Goal: Task Accomplishment & Management: Manage account settings

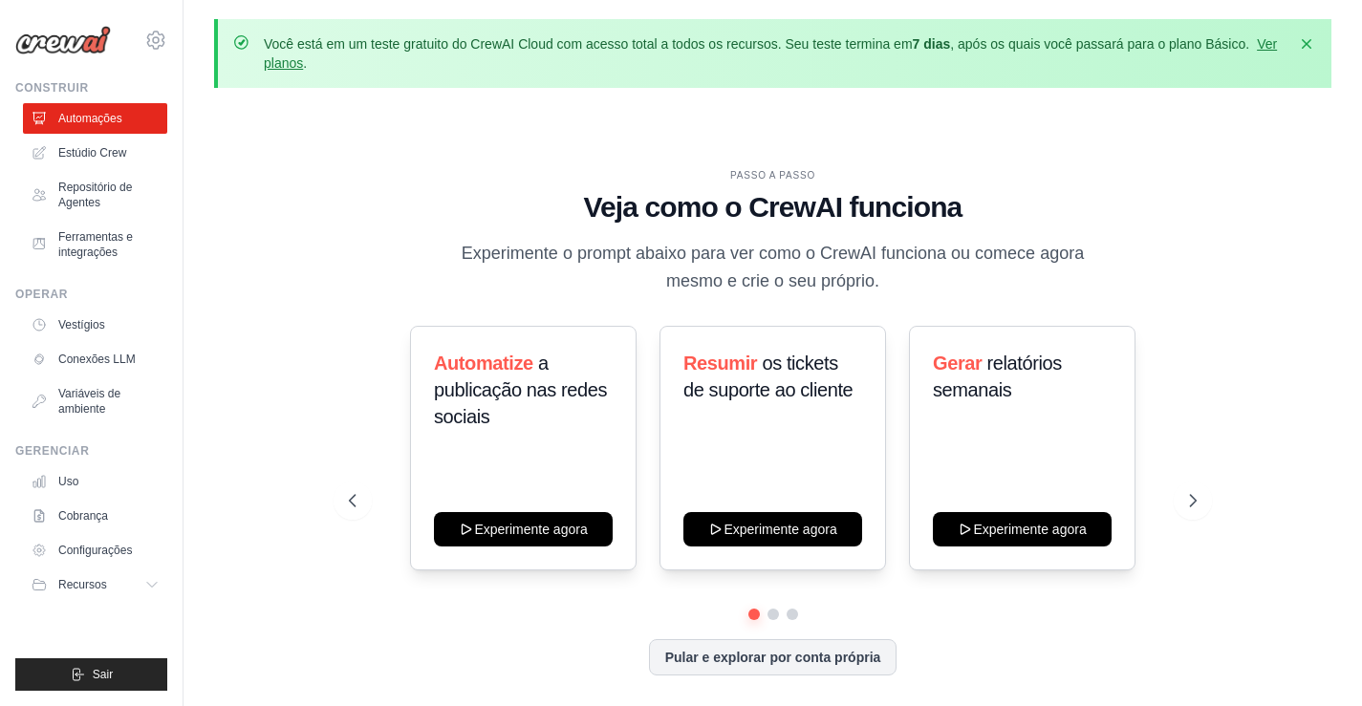
scroll to position [84, 0]
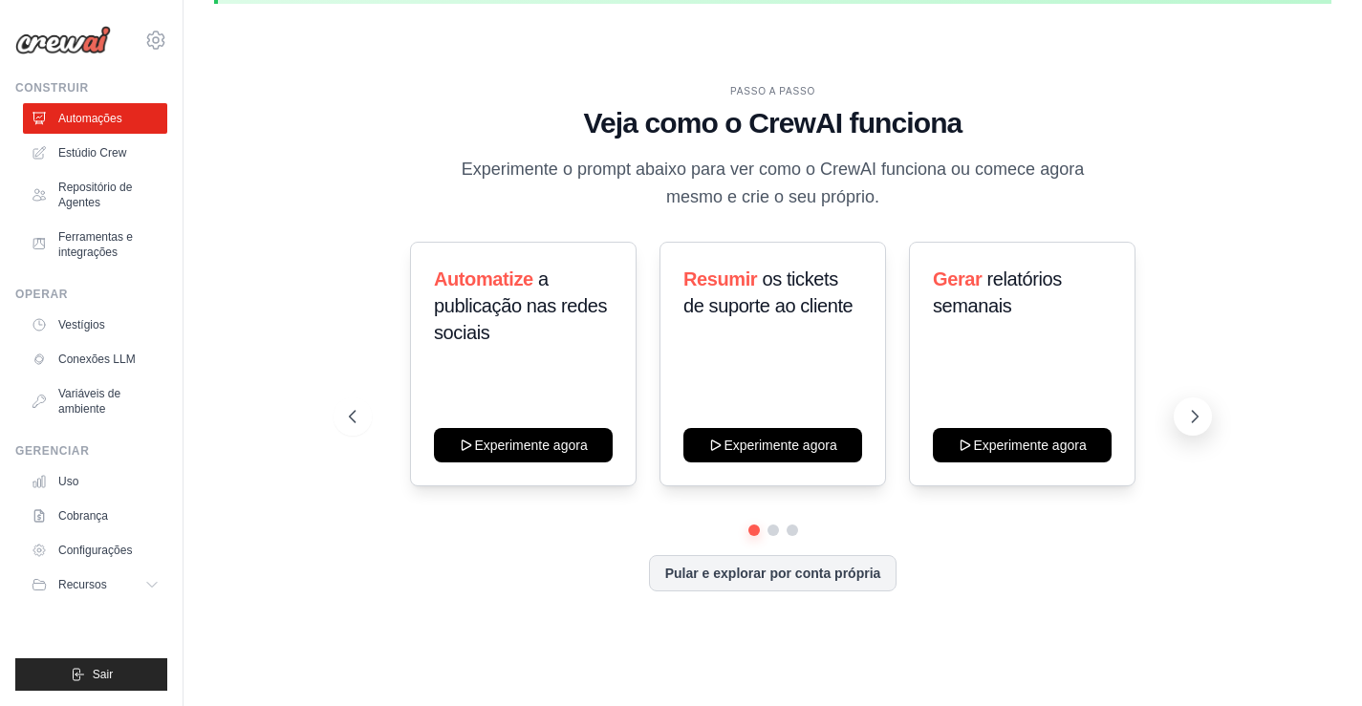
click at [1194, 421] on icon at bounding box center [1196, 416] width 6 height 11
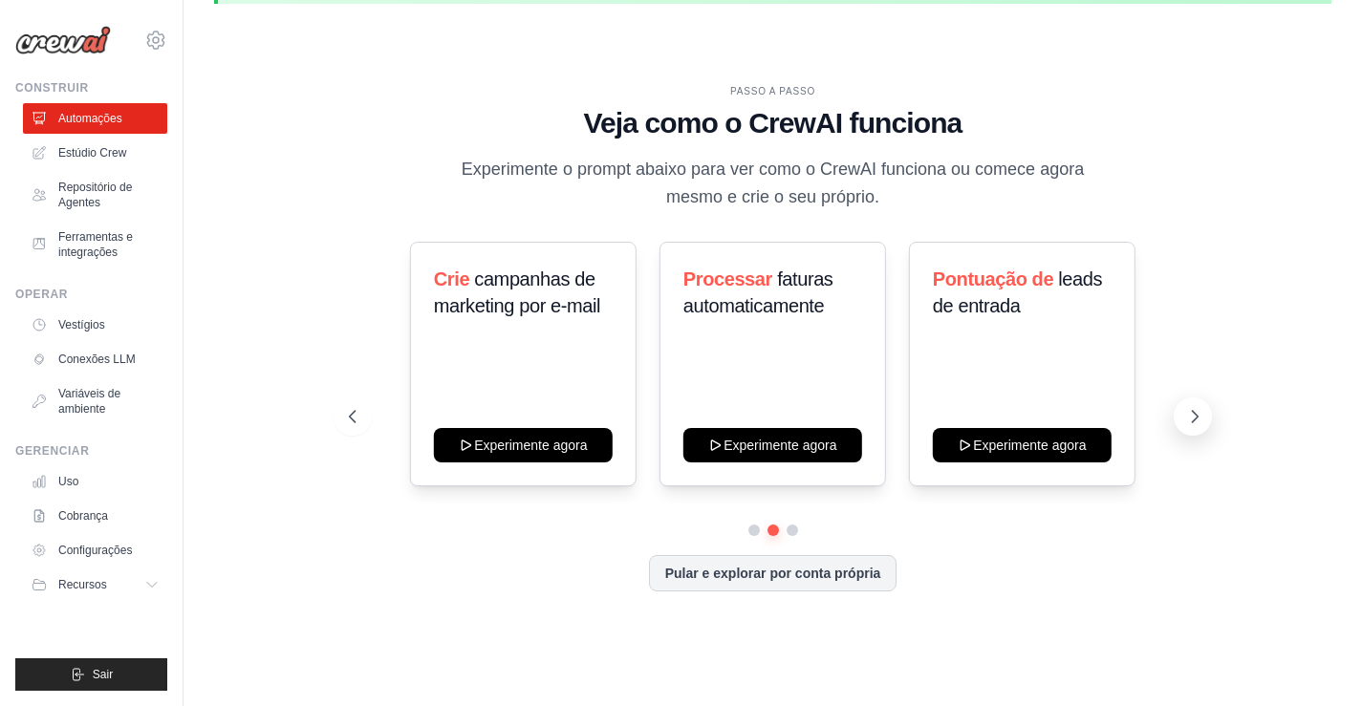
click at [1194, 421] on icon at bounding box center [1196, 416] width 6 height 11
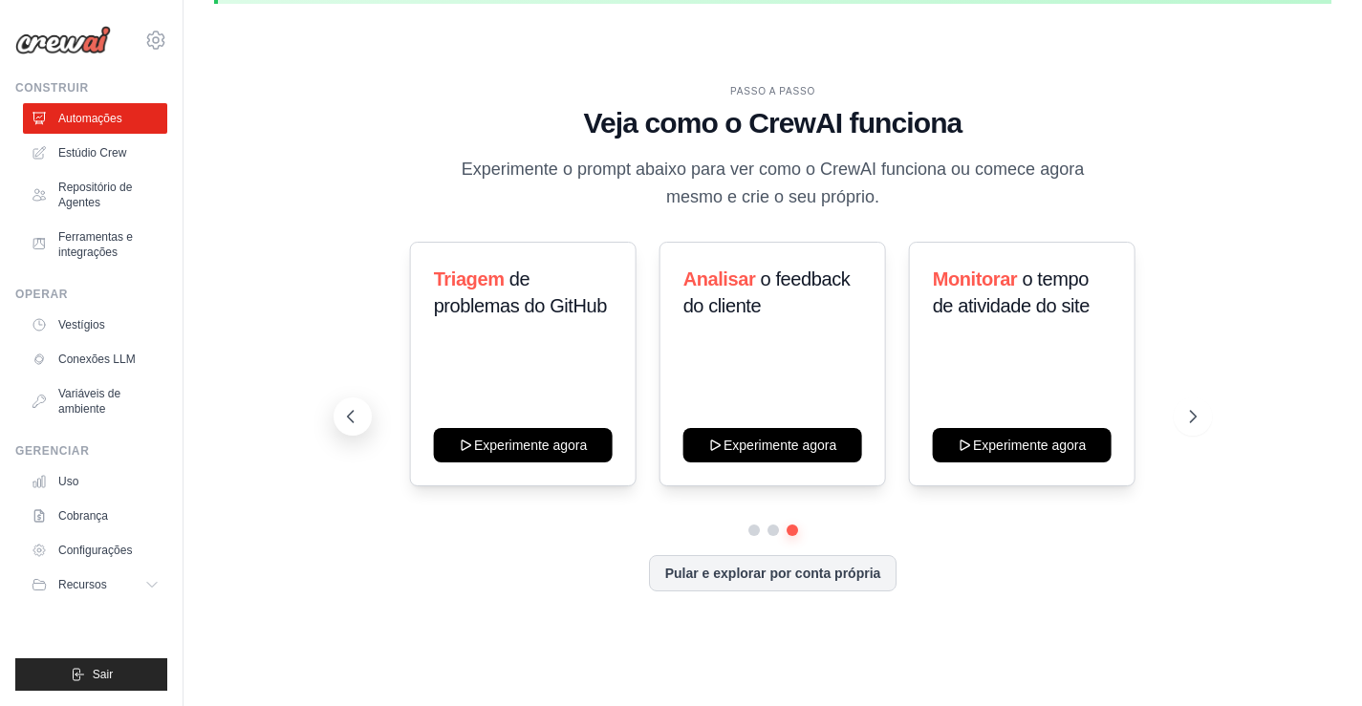
click at [348, 417] on icon at bounding box center [351, 416] width 6 height 11
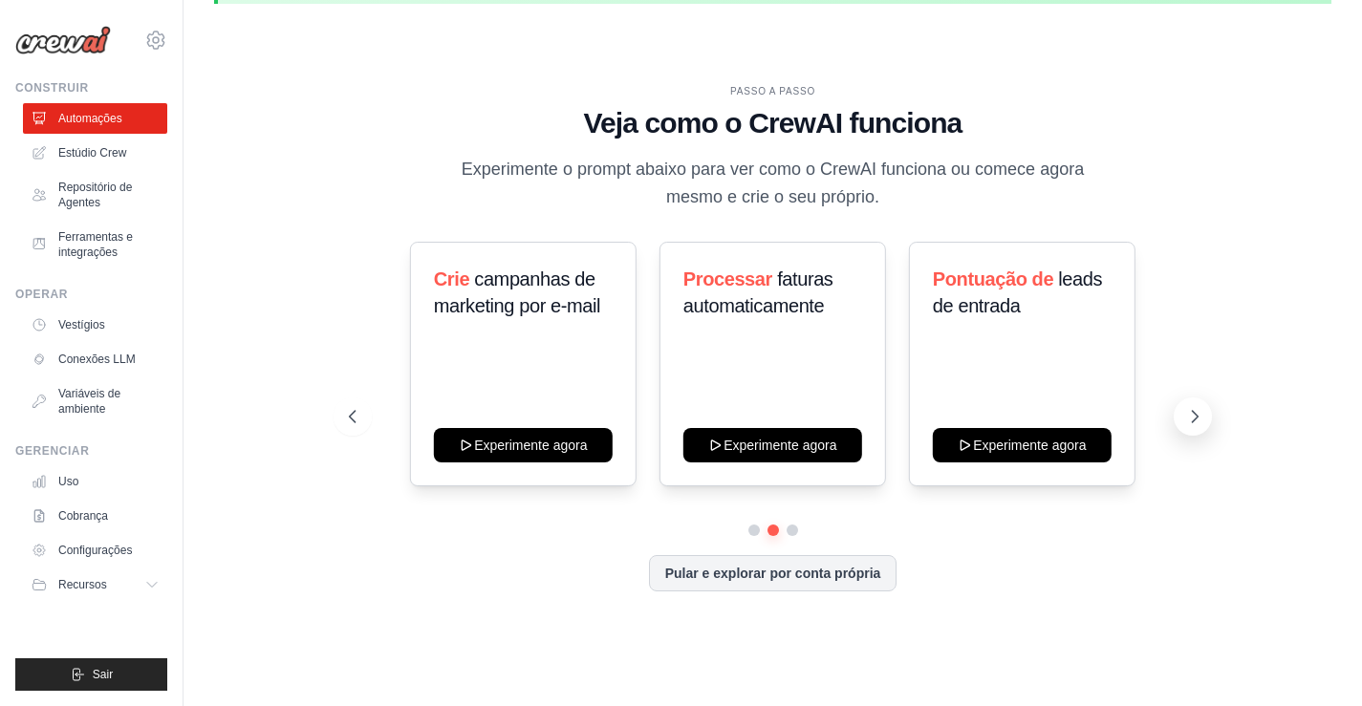
click at [1197, 410] on icon at bounding box center [1194, 416] width 19 height 19
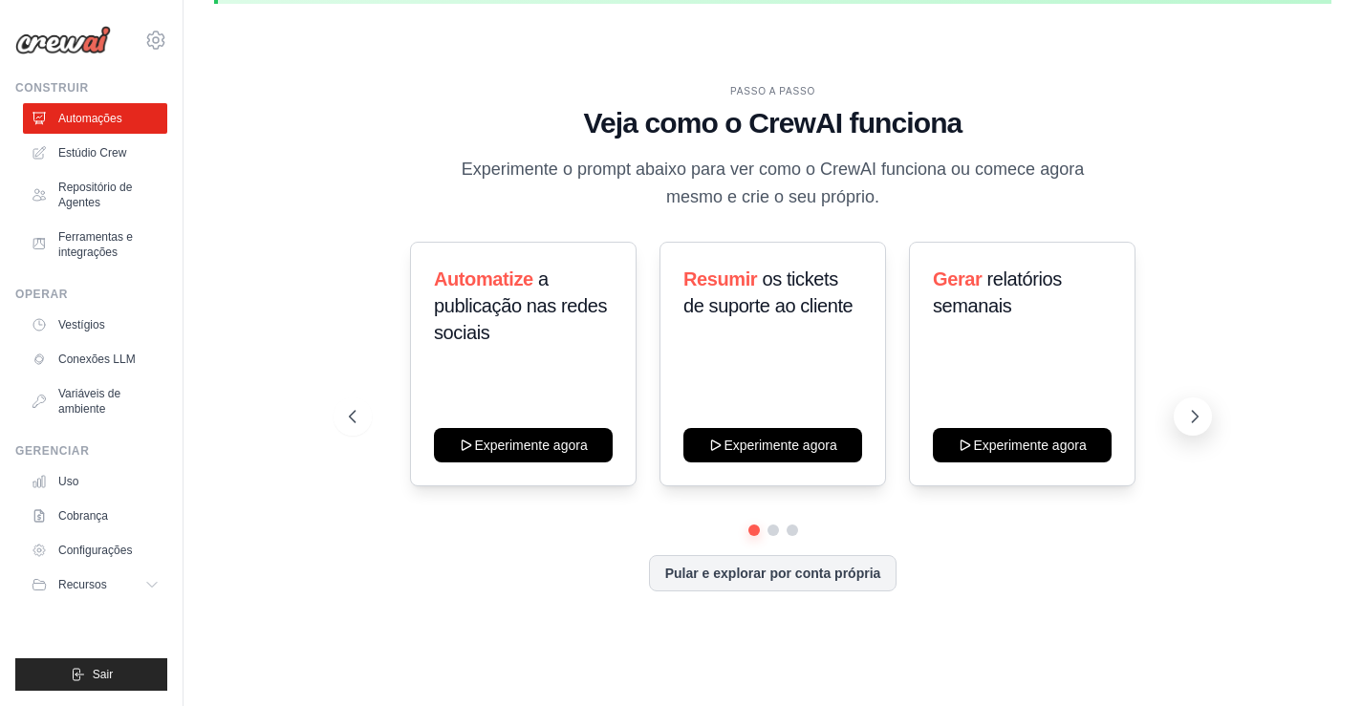
click at [1197, 410] on icon at bounding box center [1194, 416] width 19 height 19
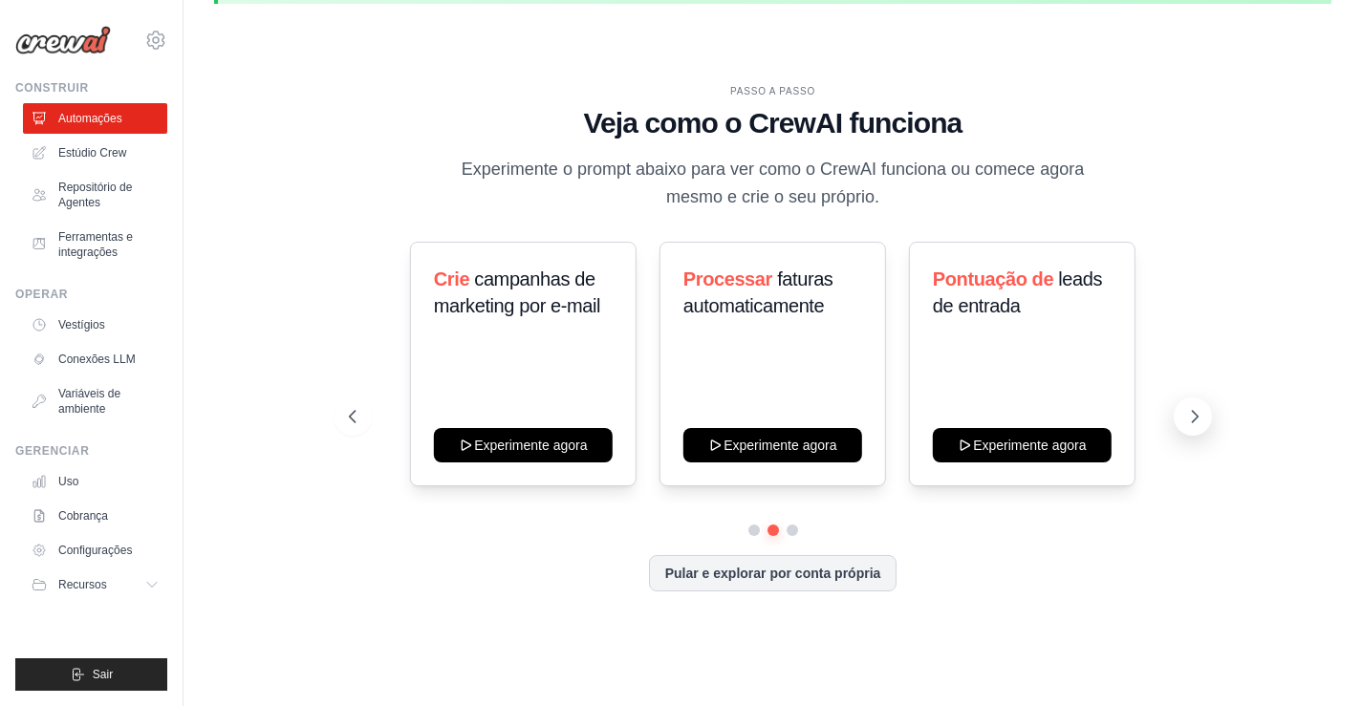
click at [1197, 410] on icon at bounding box center [1194, 416] width 19 height 19
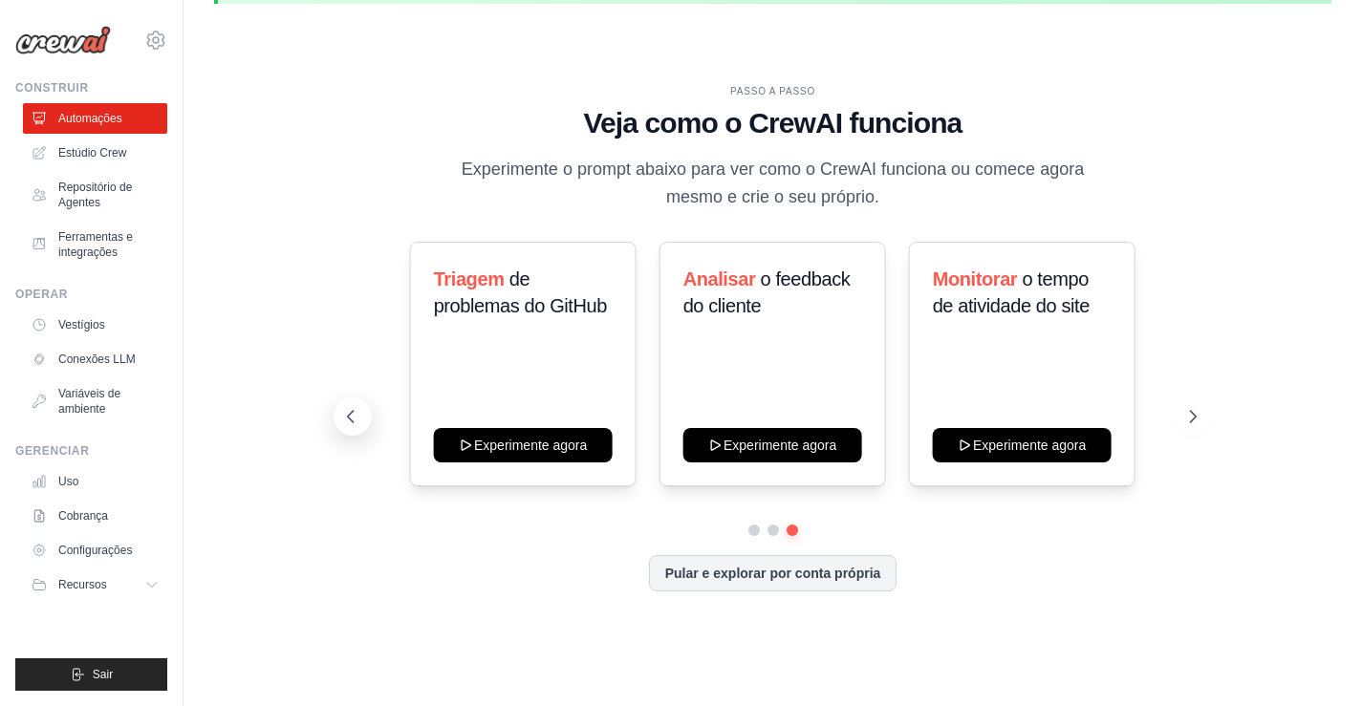
click at [359, 417] on icon at bounding box center [350, 416] width 19 height 19
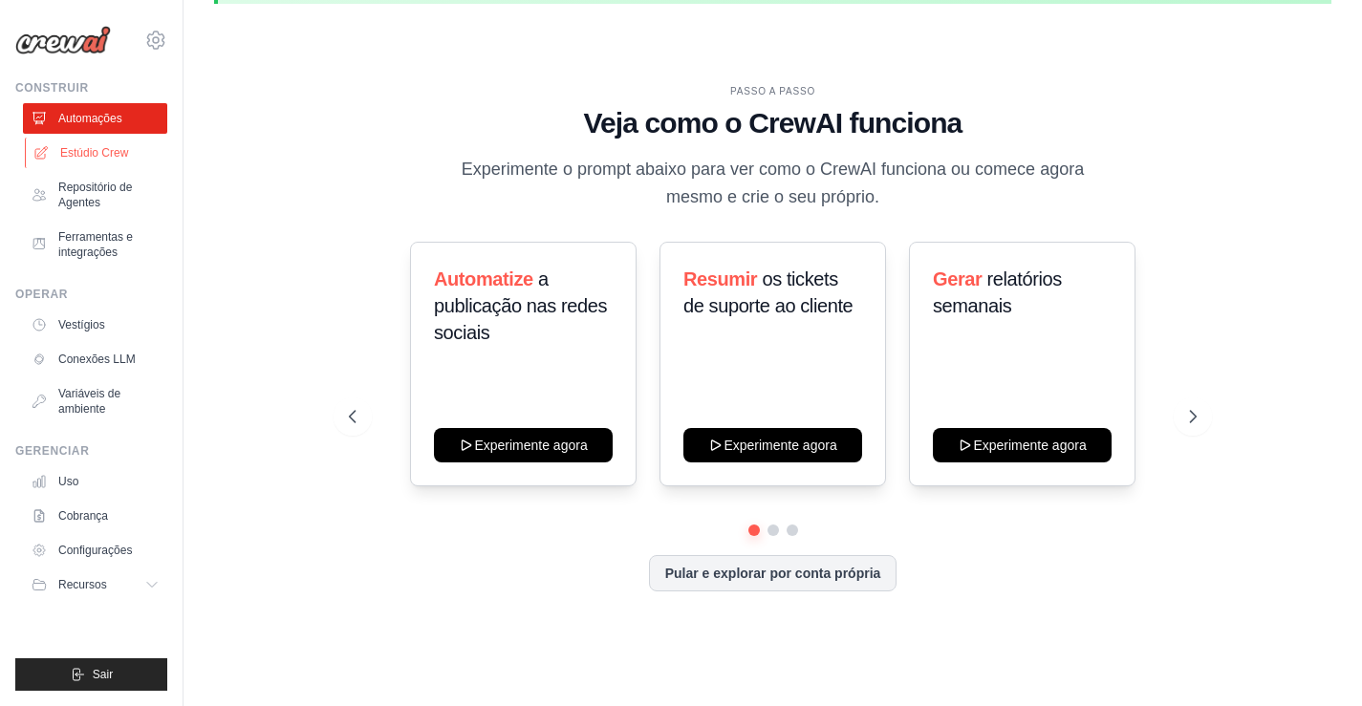
click at [128, 151] on font "Estúdio Crew" at bounding box center [94, 152] width 68 height 13
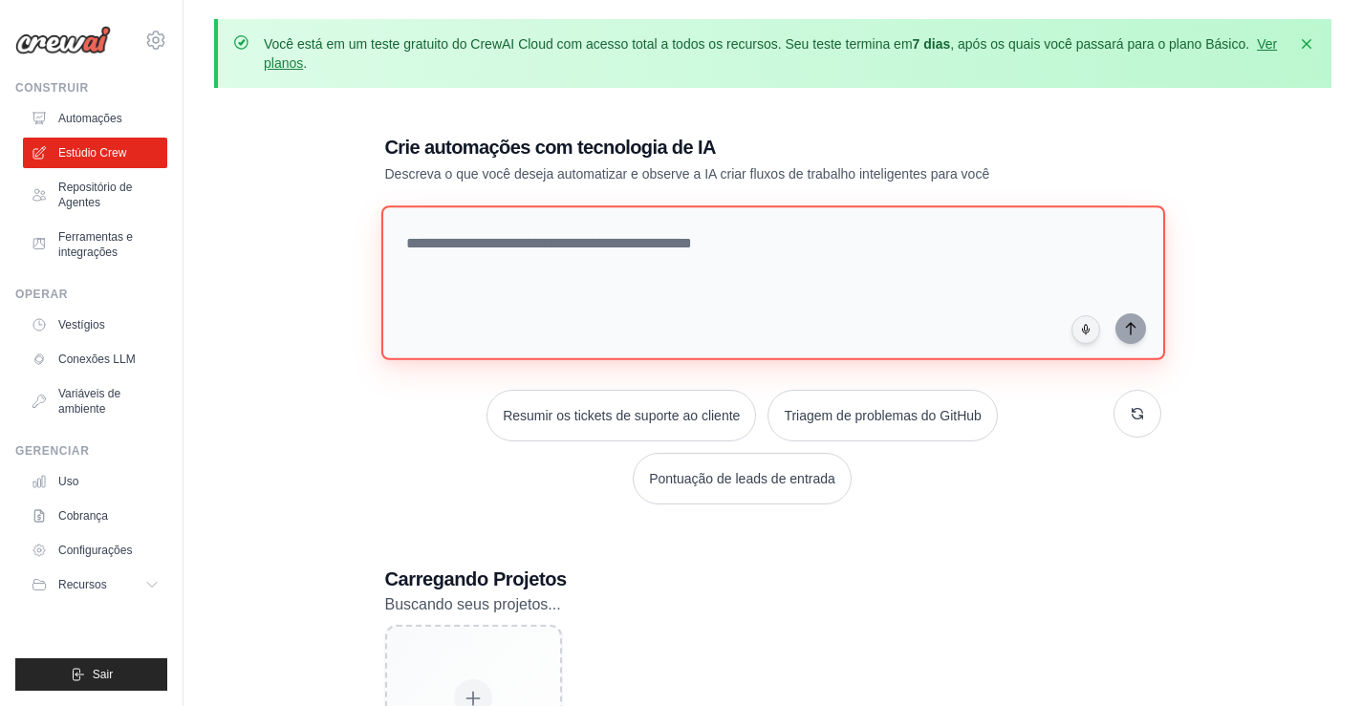
click at [500, 232] on textarea at bounding box center [772, 283] width 784 height 155
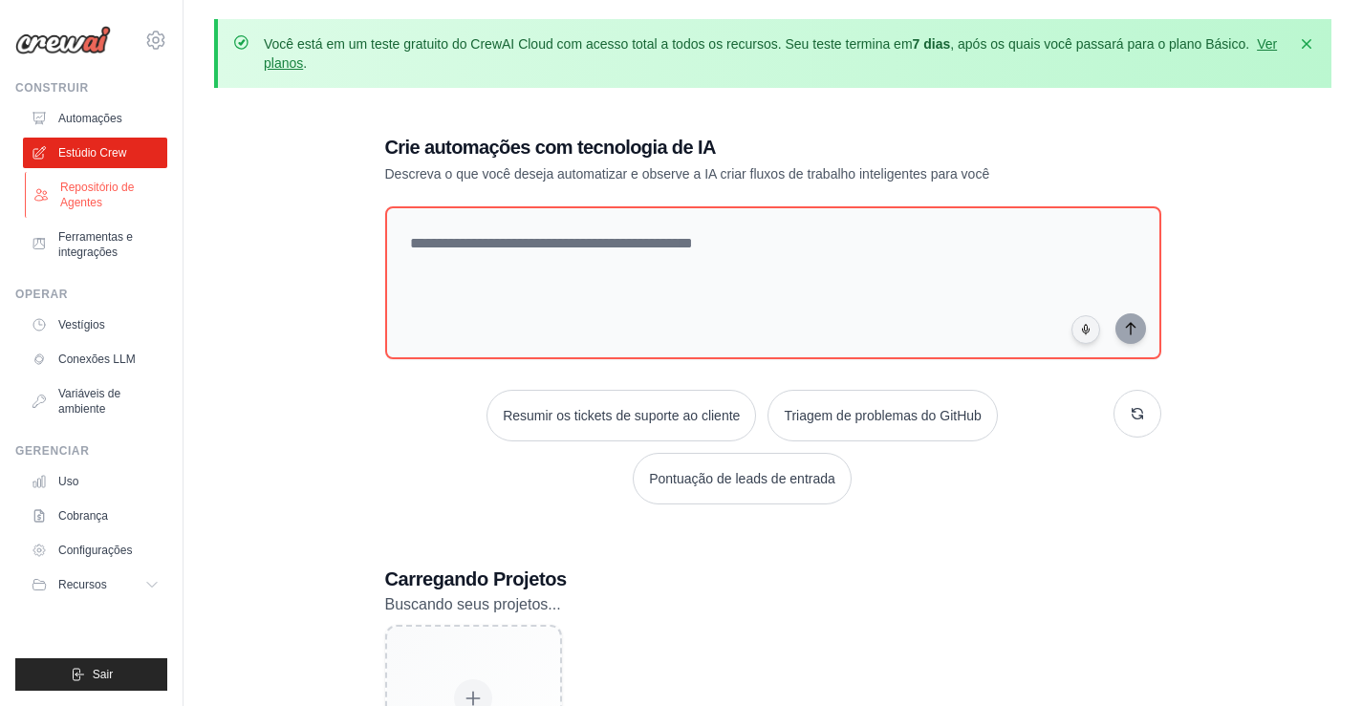
click at [97, 200] on font "Repositório de Agentes" at bounding box center [97, 195] width 74 height 29
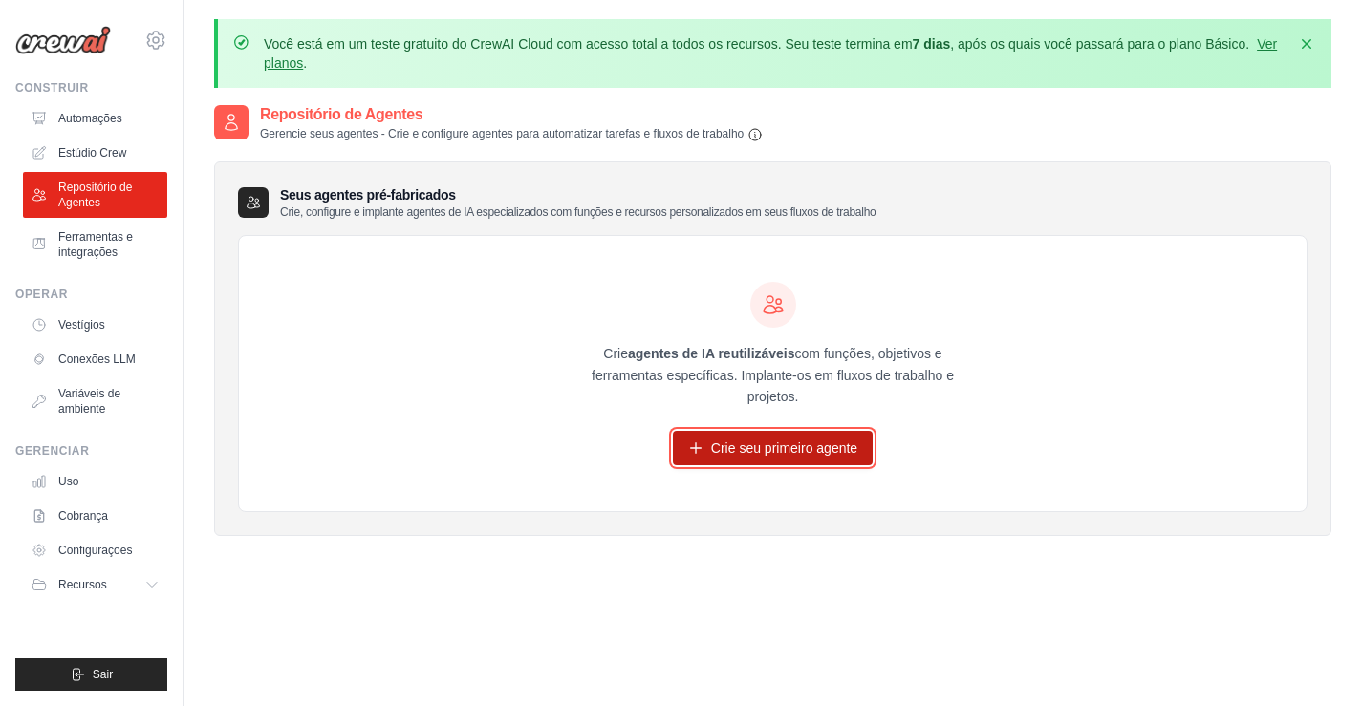
click at [780, 457] on font "Crie seu primeiro agente" at bounding box center [784, 448] width 146 height 19
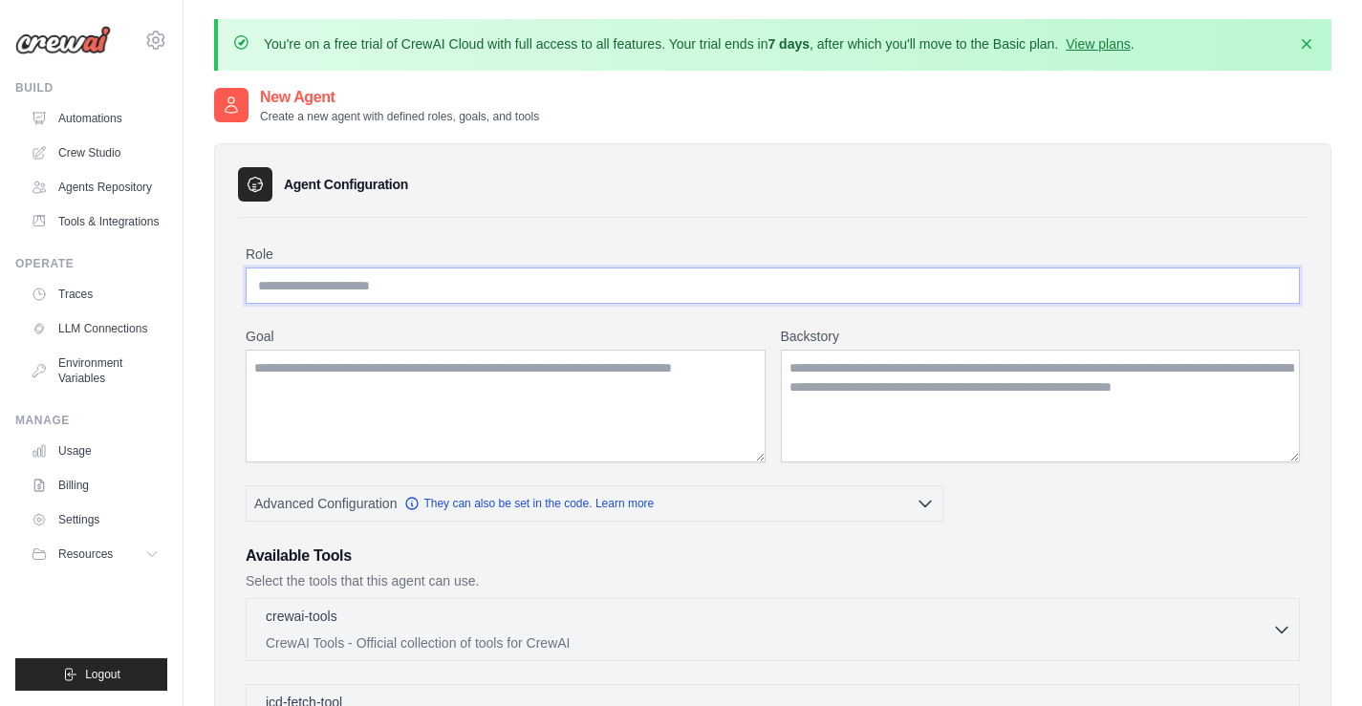
click at [424, 289] on input "Role" at bounding box center [773, 286] width 1054 height 36
click at [903, 405] on textarea "Backstory" at bounding box center [1041, 406] width 520 height 113
click at [395, 290] on input "Role" at bounding box center [773, 286] width 1054 height 36
click at [394, 400] on textarea "Goal" at bounding box center [506, 406] width 520 height 113
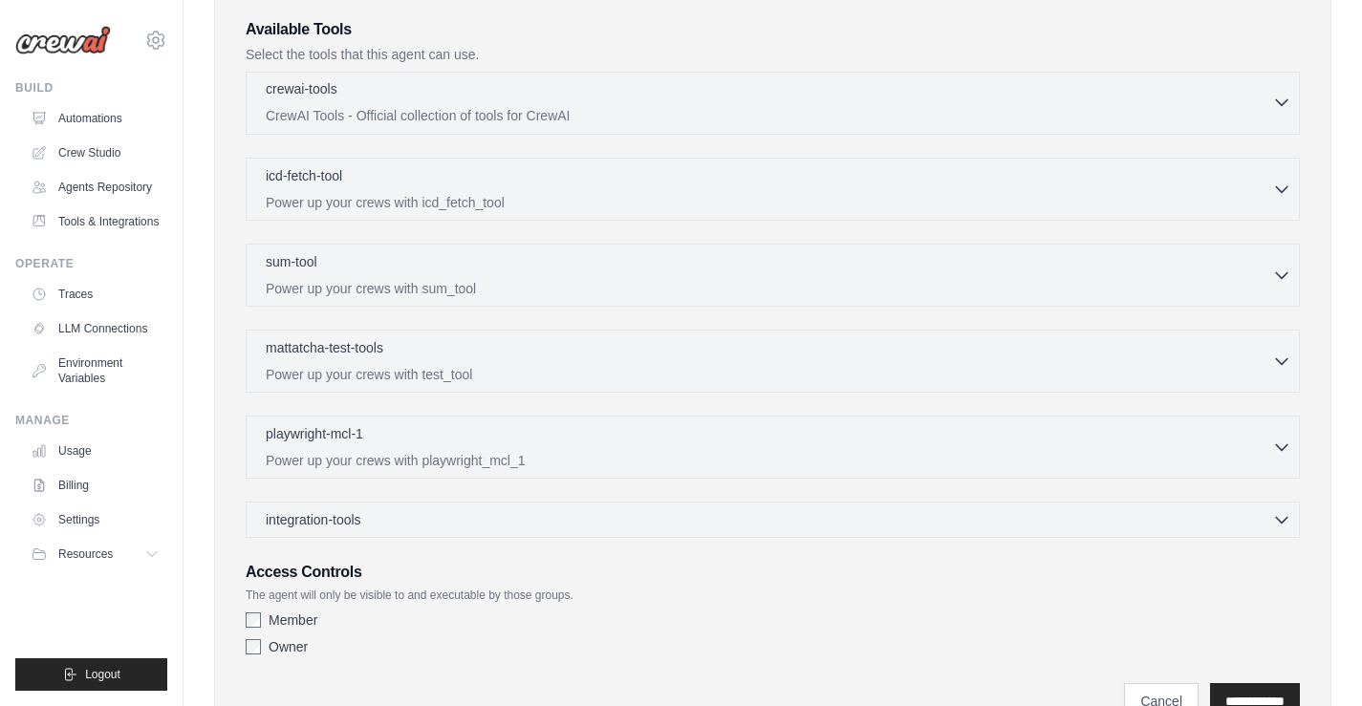
scroll to position [574, 0]
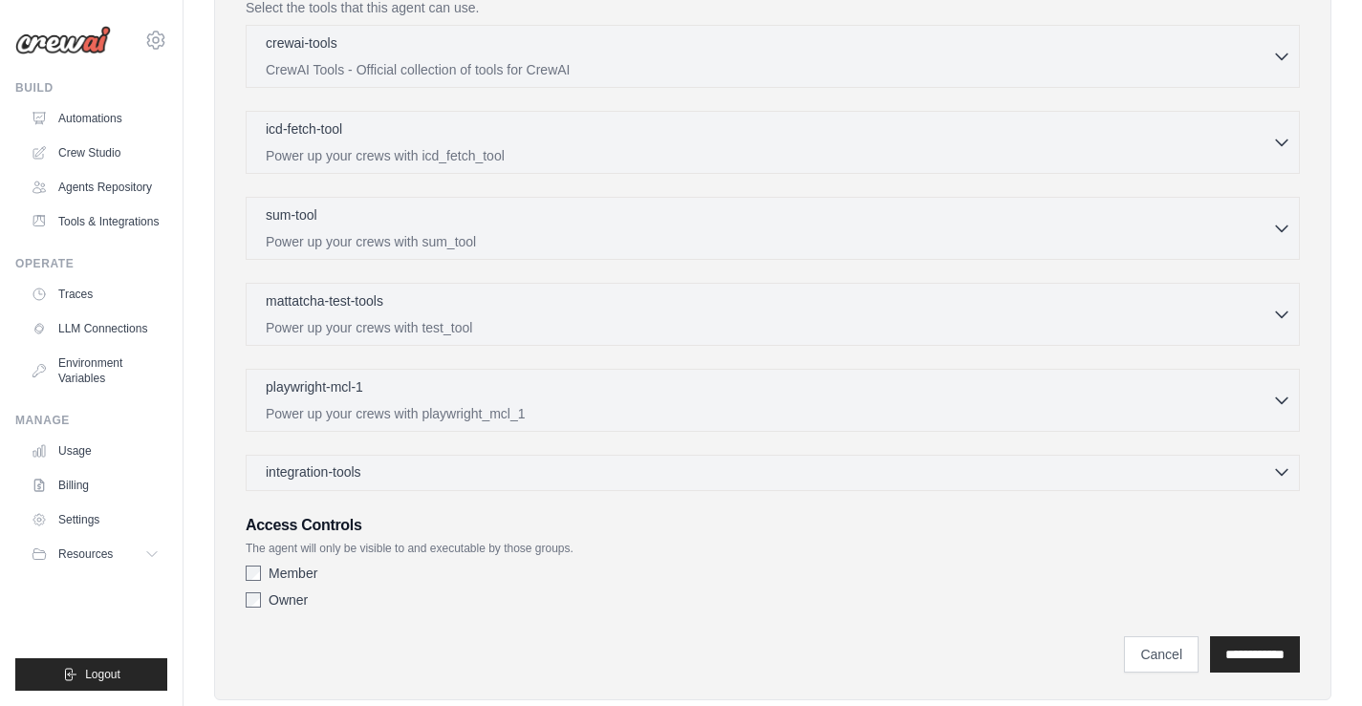
click at [462, 479] on div "integration-tools 0 selected" at bounding box center [779, 472] width 1026 height 19
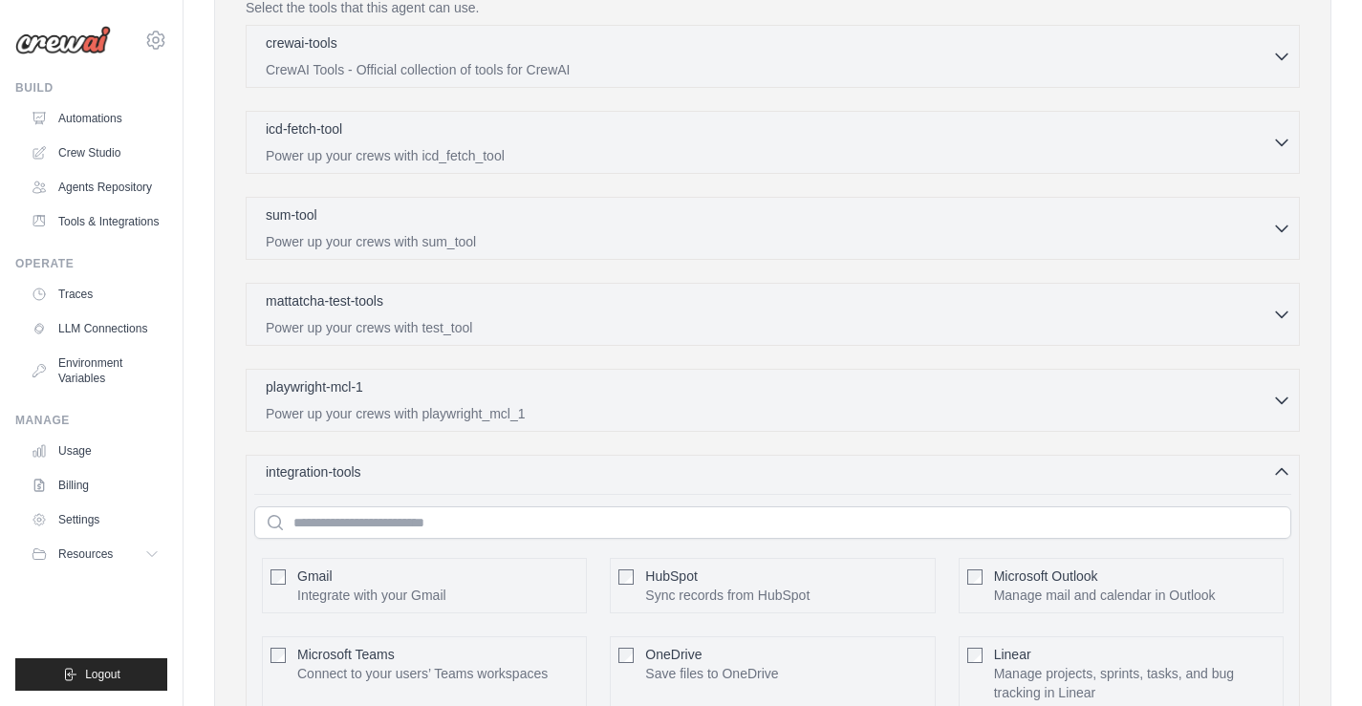
click at [462, 479] on div "integration-tools 0 selected" at bounding box center [779, 472] width 1026 height 19
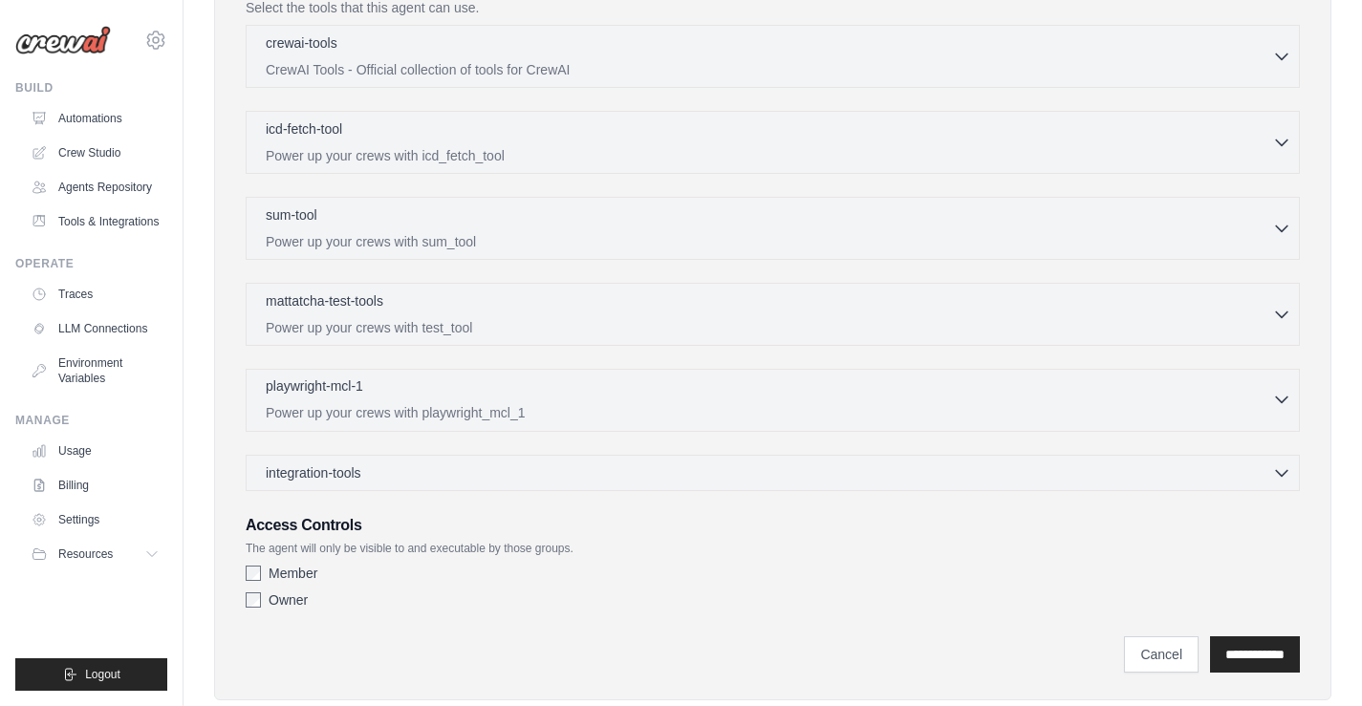
click at [477, 390] on div "playwright-mcl-1 0 selected" at bounding box center [769, 388] width 1007 height 23
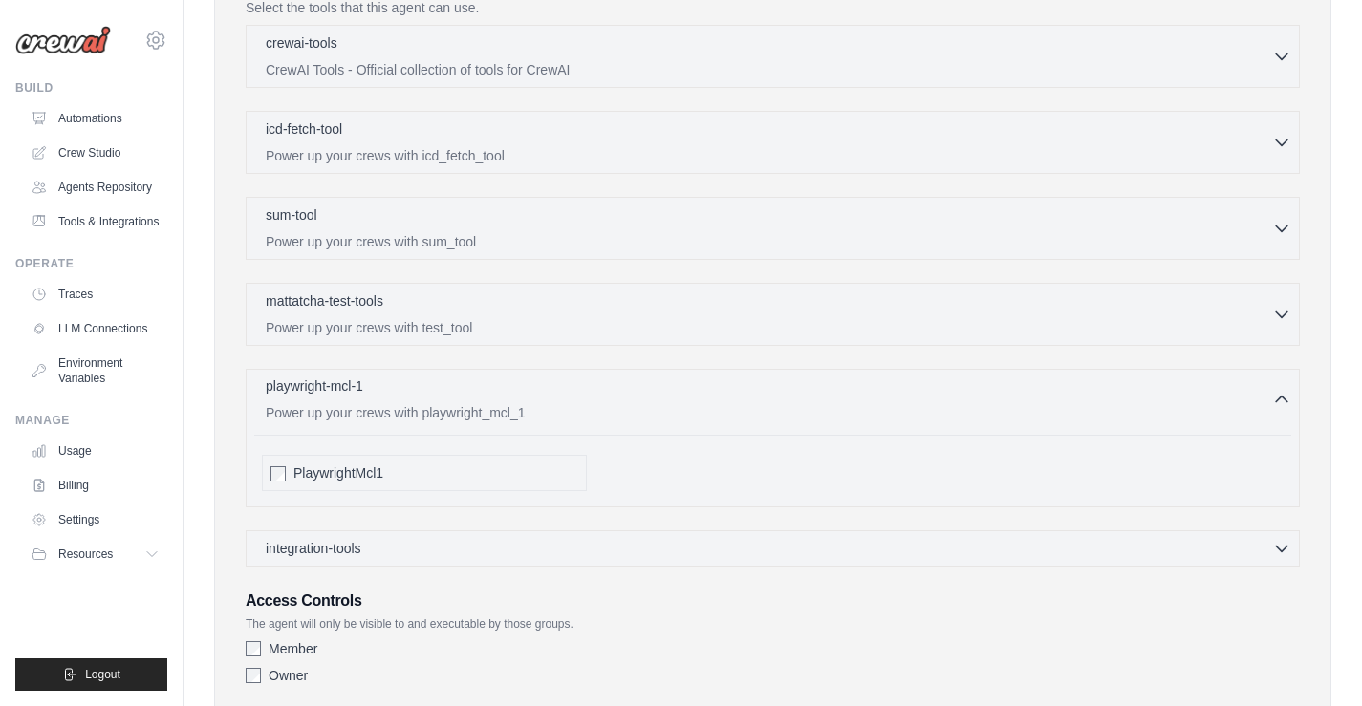
click at [477, 390] on div "playwright-mcl-1 0 selected" at bounding box center [769, 388] width 1007 height 23
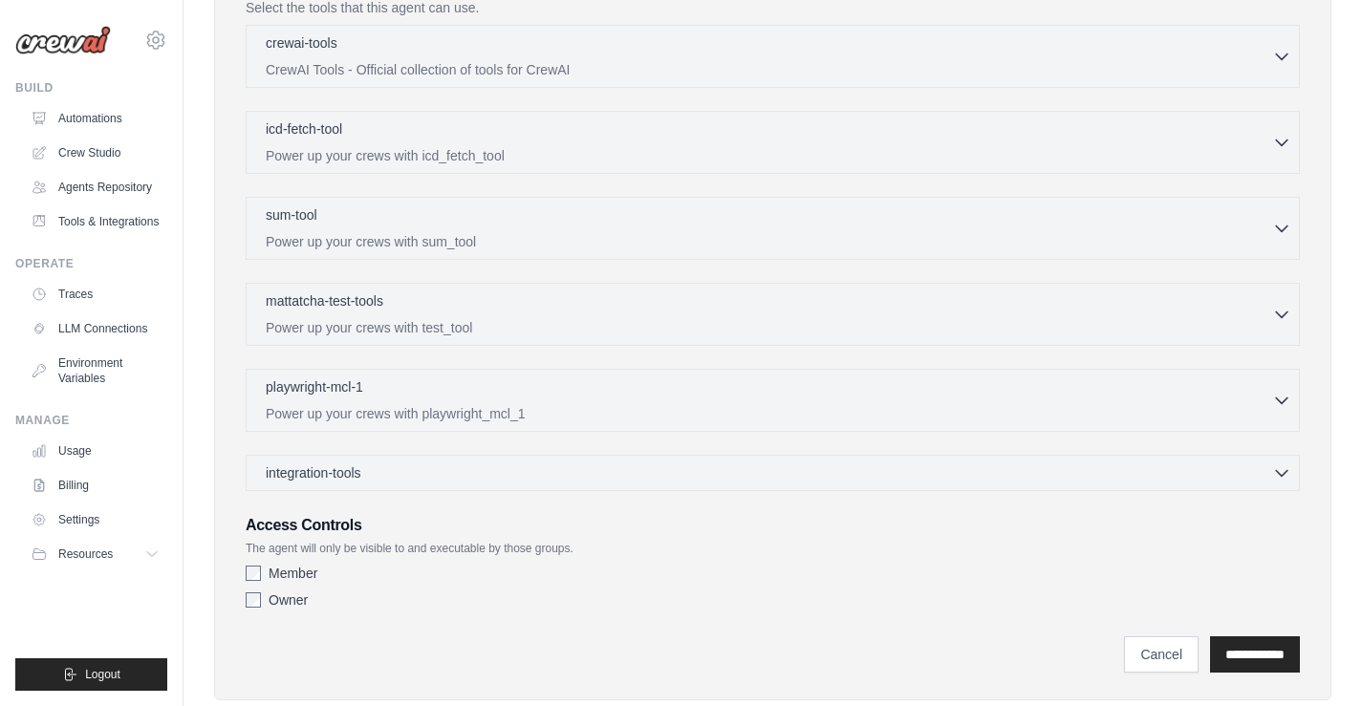
click at [472, 280] on div "crewai-tools 0 selected CrewAI Tools - Official collection of tools for CrewAI" at bounding box center [773, 258] width 1054 height 466
click at [469, 317] on p "Power up your crews with test_tool" at bounding box center [769, 326] width 1007 height 19
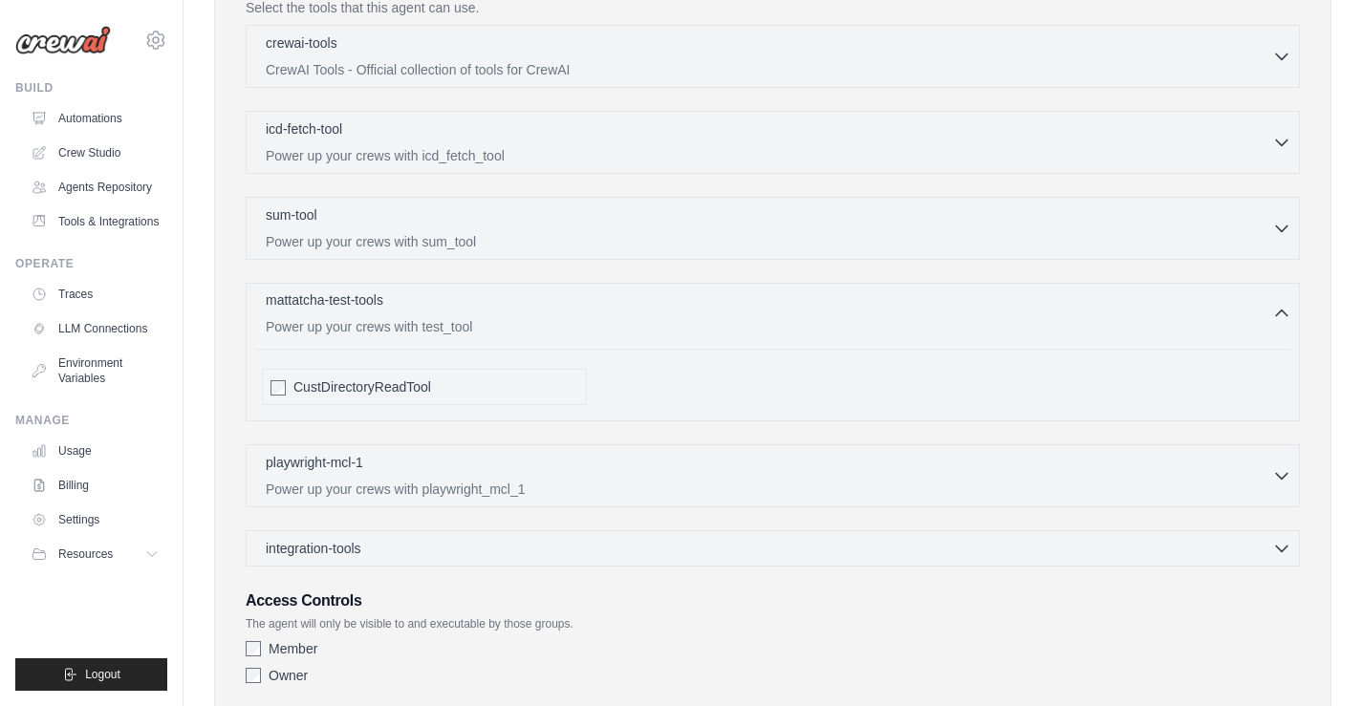
click at [469, 317] on p "Power up your crews with test_tool" at bounding box center [769, 326] width 1007 height 19
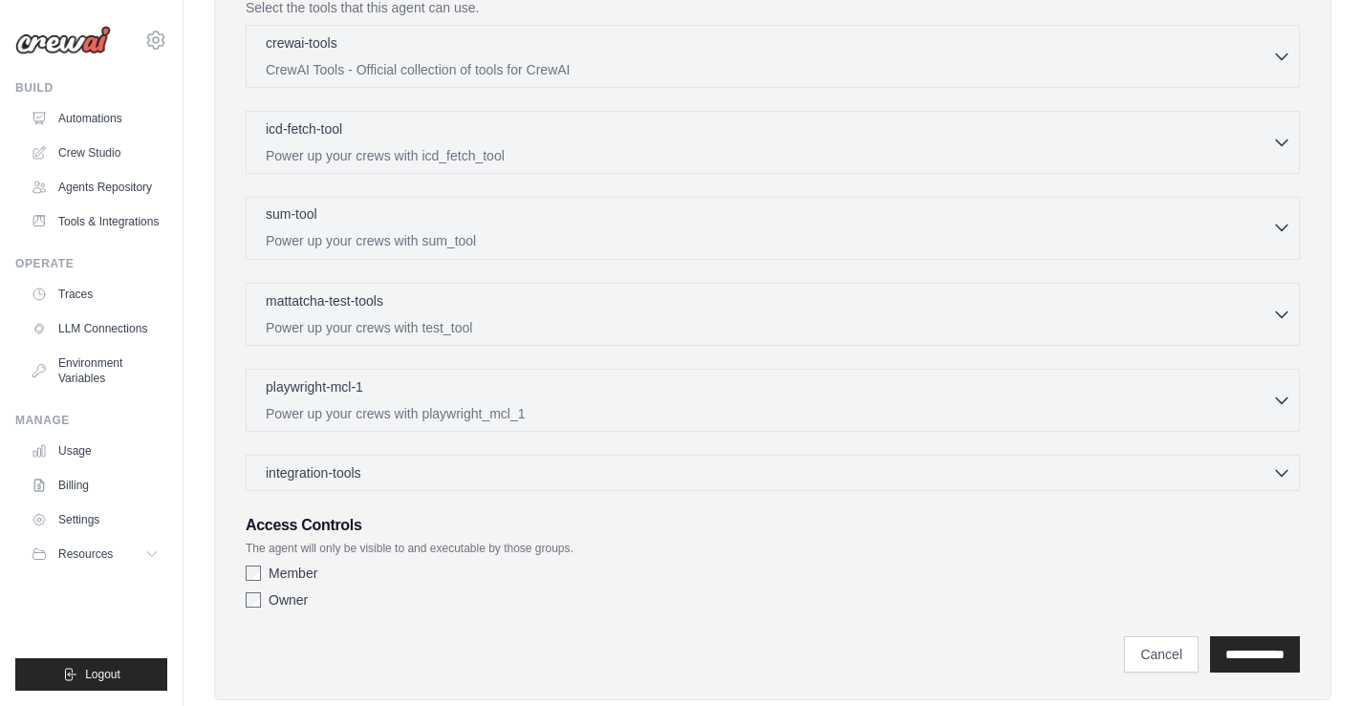
click at [470, 217] on div "sum-tool 0 selected" at bounding box center [769, 216] width 1007 height 23
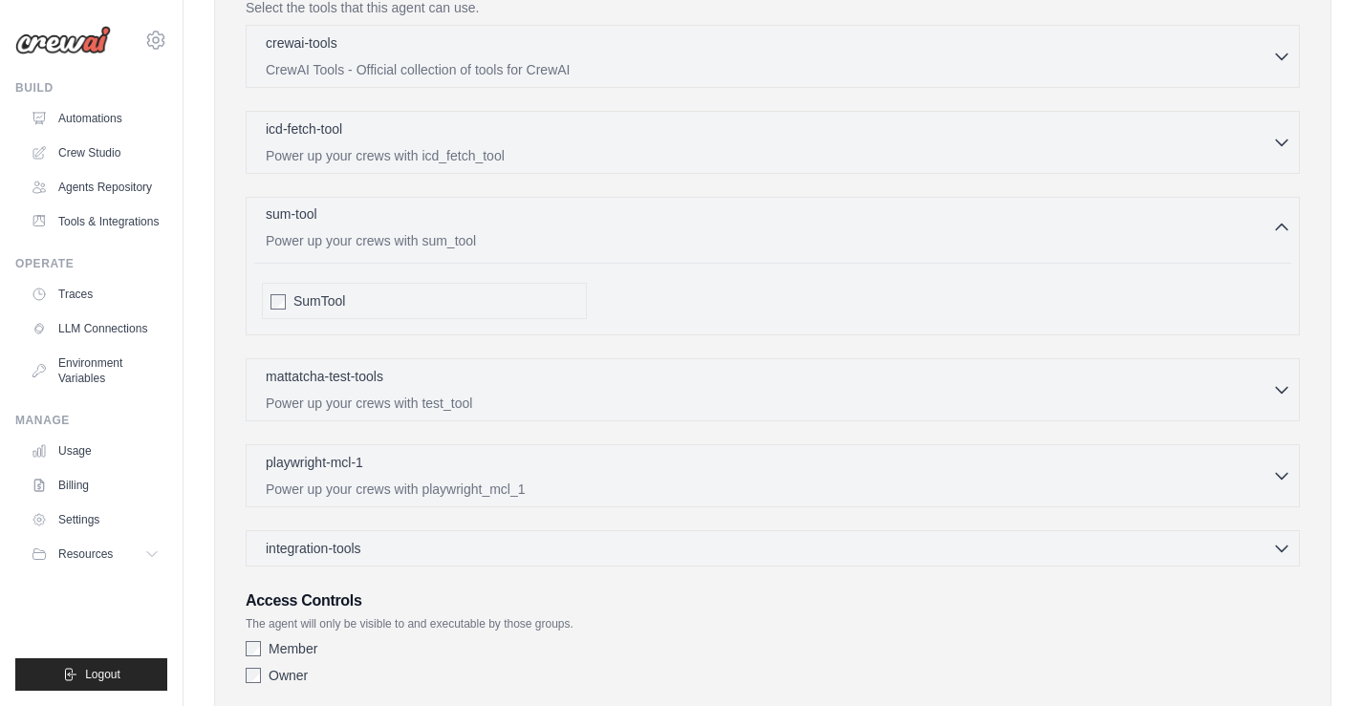
click at [470, 217] on div "sum-tool 0 selected" at bounding box center [769, 216] width 1007 height 23
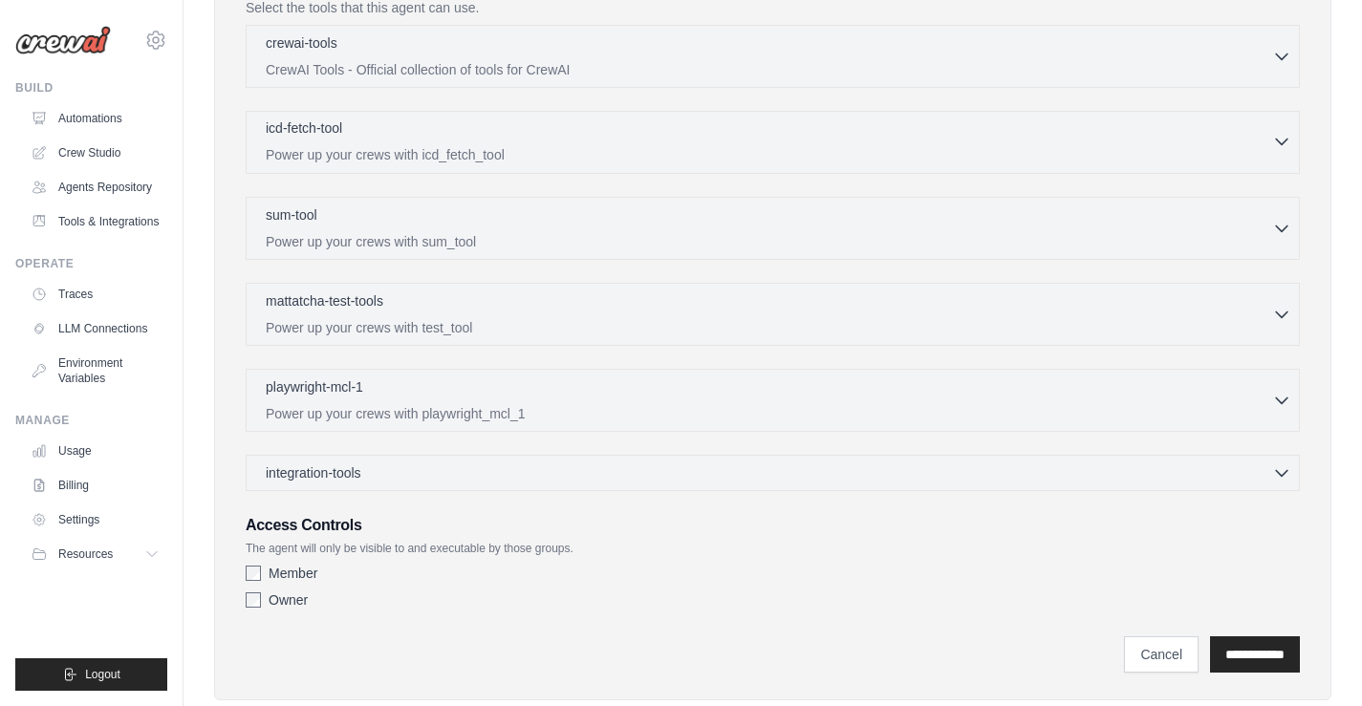
click at [441, 150] on p "Power up your crews with icd_fetch_tool" at bounding box center [769, 154] width 1007 height 19
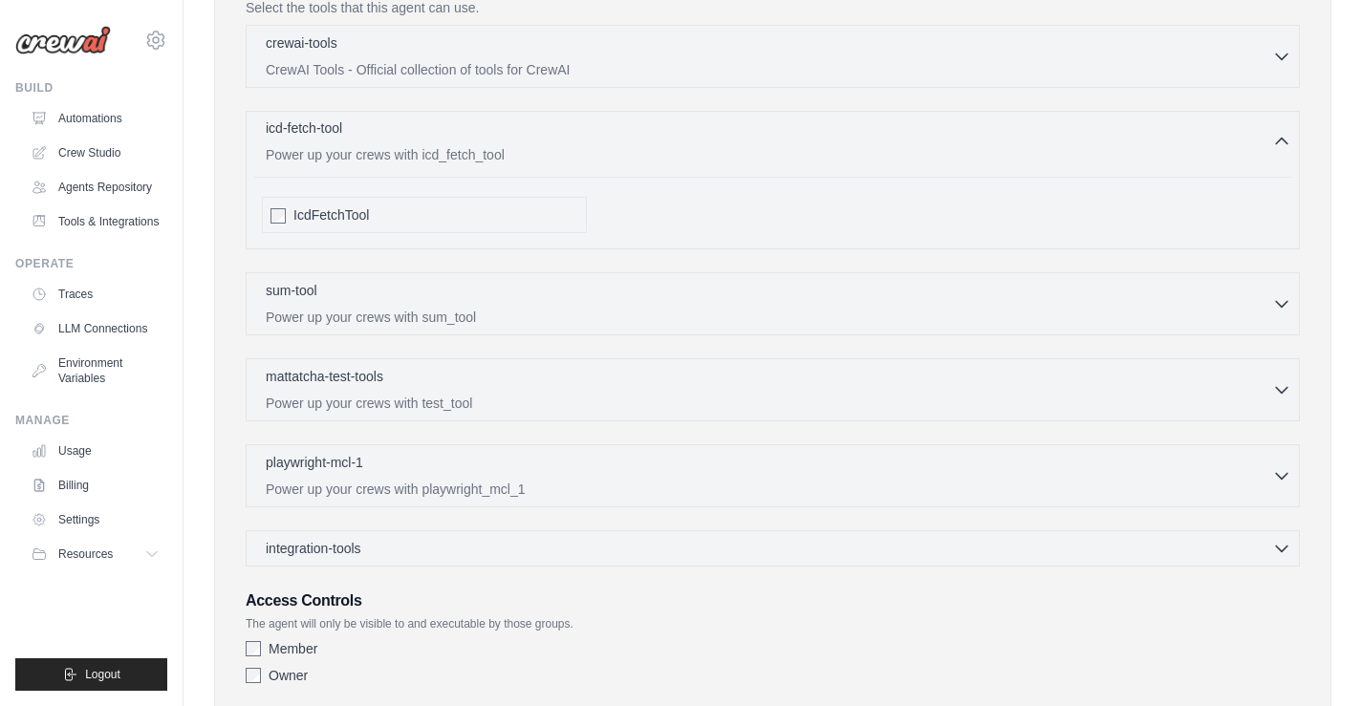
click at [441, 150] on p "Power up your crews with icd_fetch_tool" at bounding box center [769, 154] width 1007 height 19
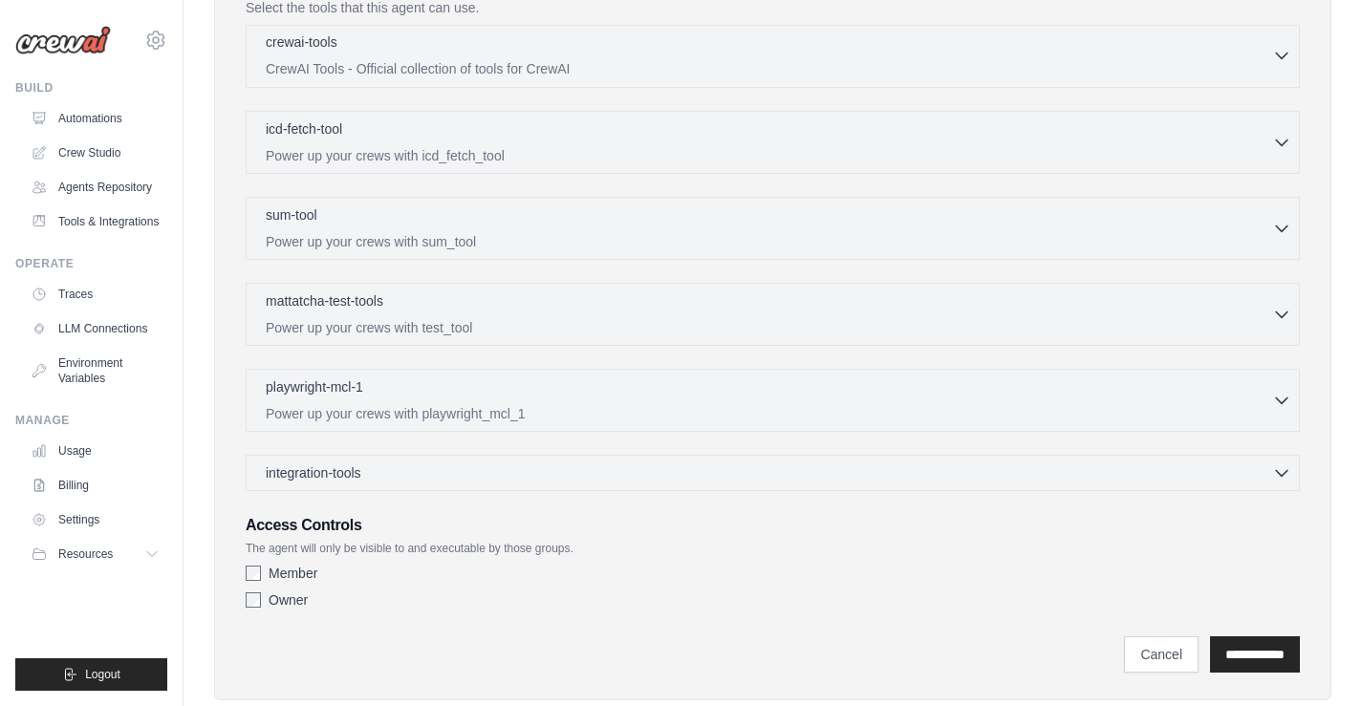
click at [435, 48] on div "crewai-tools 0 selected" at bounding box center [769, 43] width 1007 height 23
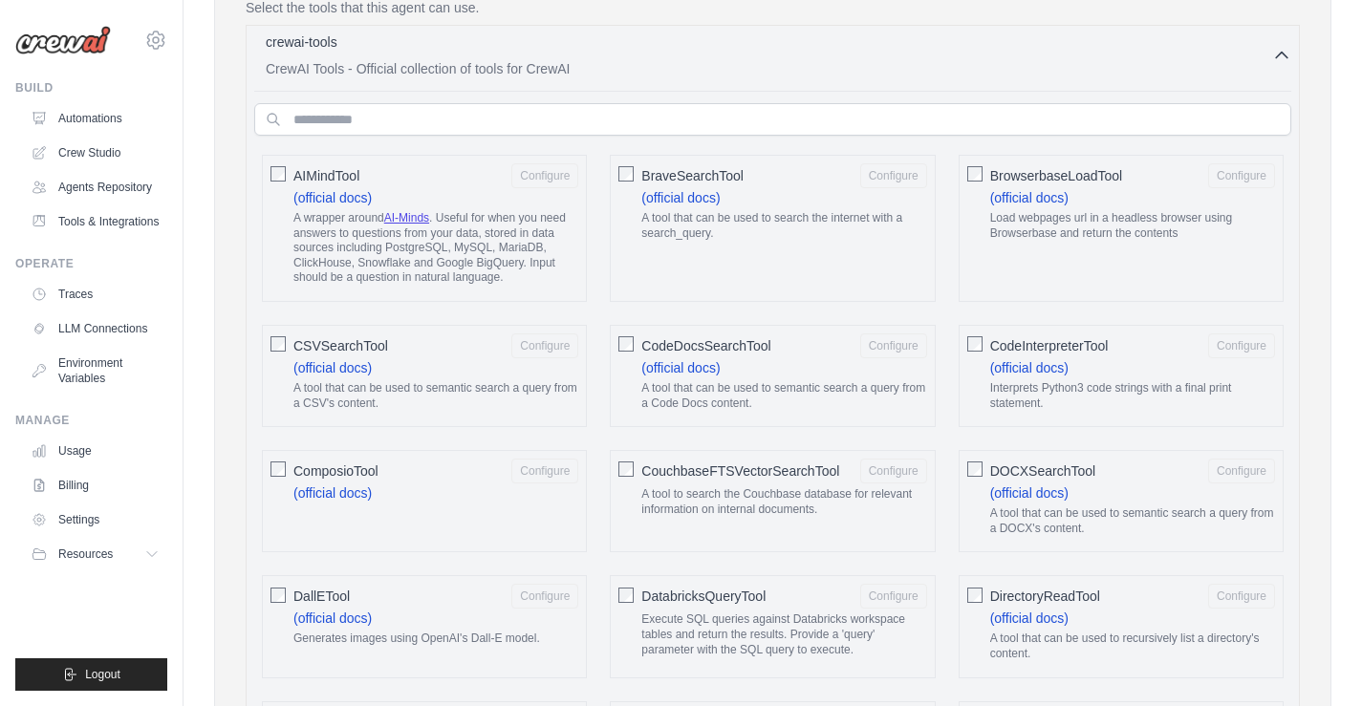
click at [544, 65] on p "CrewAI Tools - Official collection of tools for CrewAI" at bounding box center [769, 68] width 1007 height 19
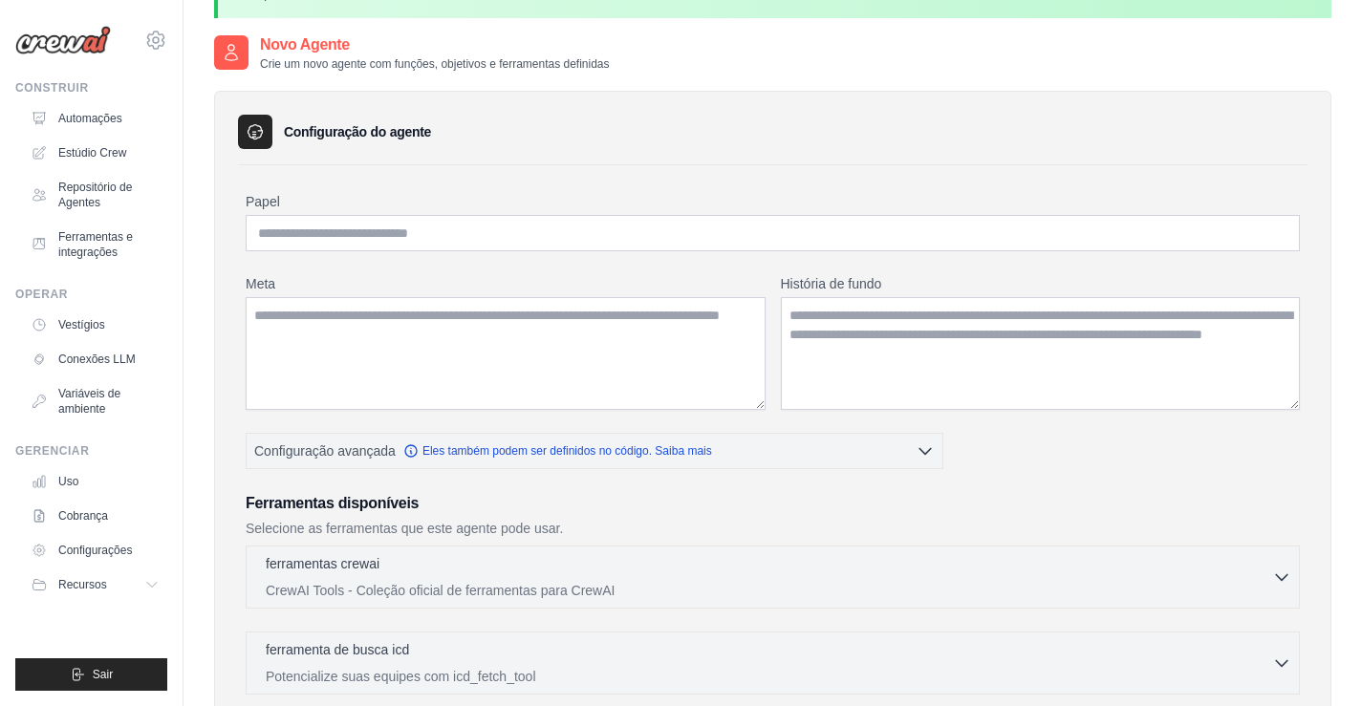
scroll to position [61, 0]
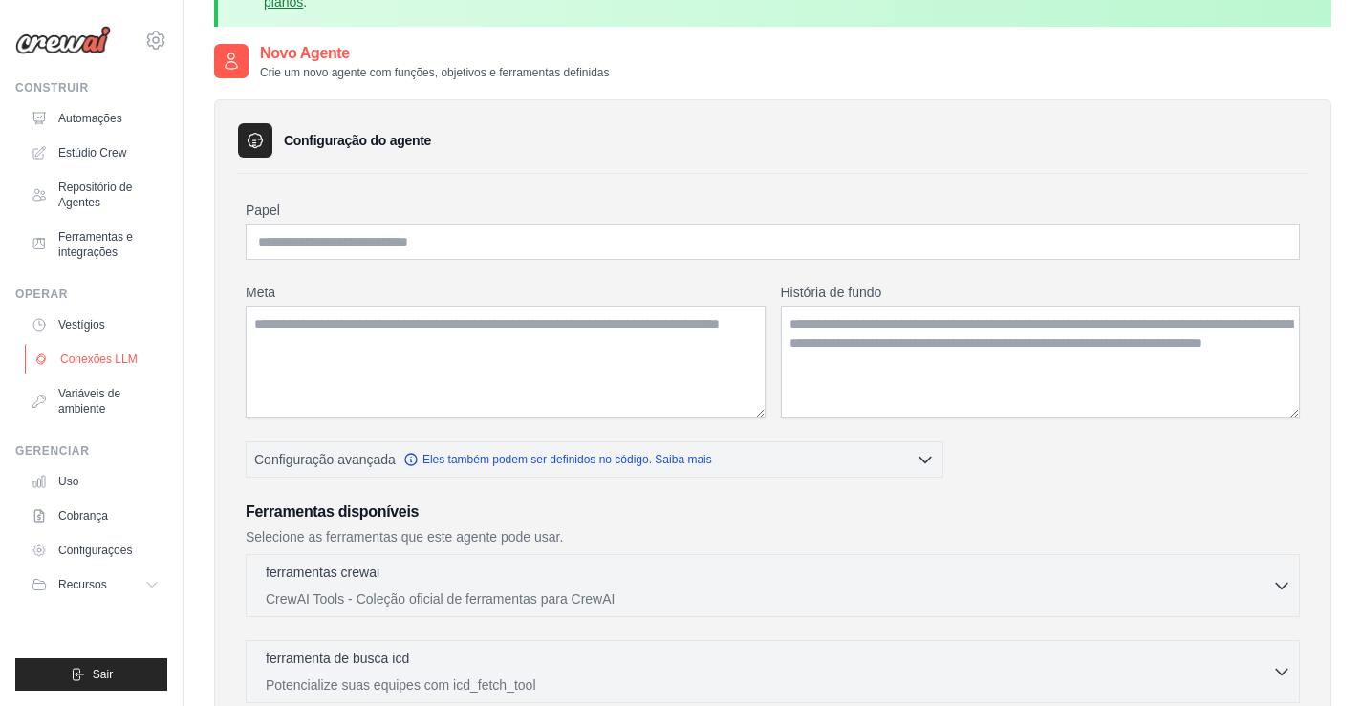
click at [118, 362] on font "Conexões LLM" at bounding box center [98, 359] width 77 height 13
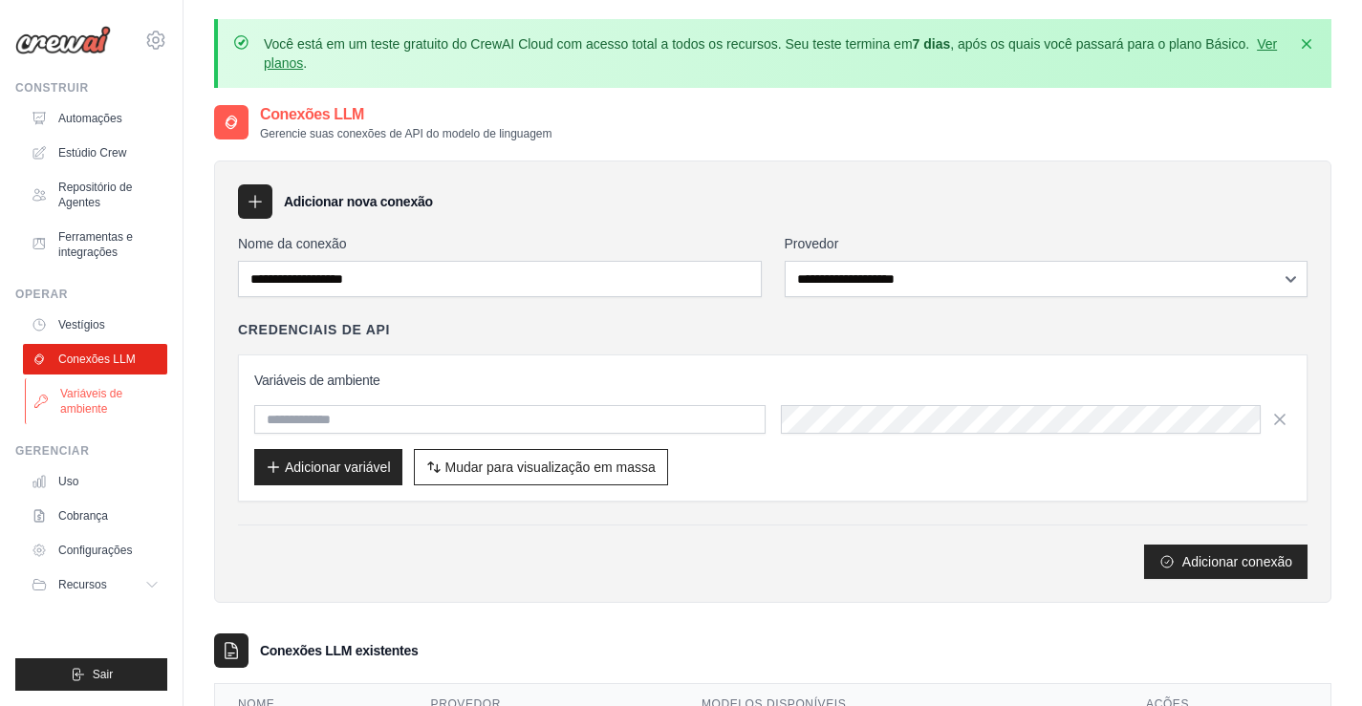
click at [95, 397] on font "Variáveis ​​de ambiente" at bounding box center [91, 401] width 62 height 29
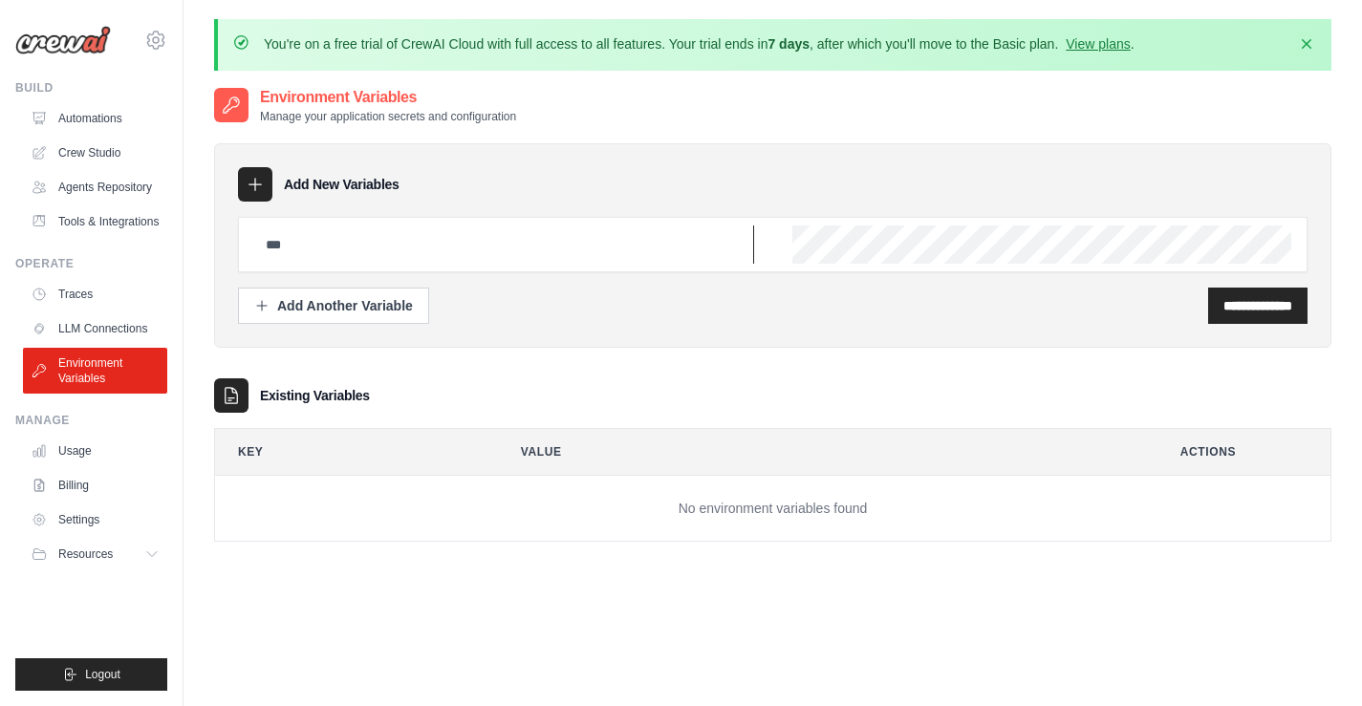
click at [417, 261] on input "text" at bounding box center [504, 245] width 500 height 38
click at [367, 311] on div "Add Another Variable" at bounding box center [333, 304] width 159 height 19
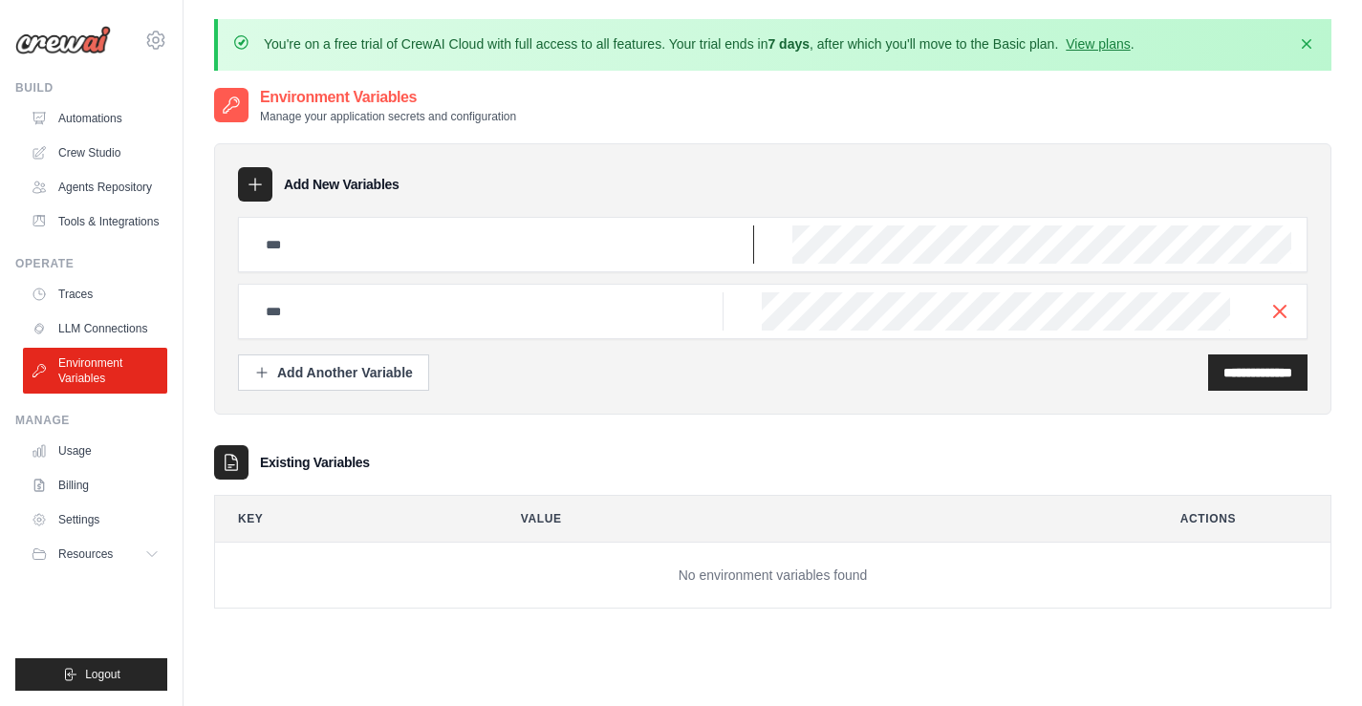
click at [351, 243] on input "text" at bounding box center [504, 245] width 500 height 38
click at [293, 183] on h3 "Add New Variables" at bounding box center [342, 184] width 116 height 19
click at [256, 171] on div at bounding box center [255, 184] width 34 height 34
click at [105, 322] on link "LLM Connections" at bounding box center [97, 329] width 144 height 31
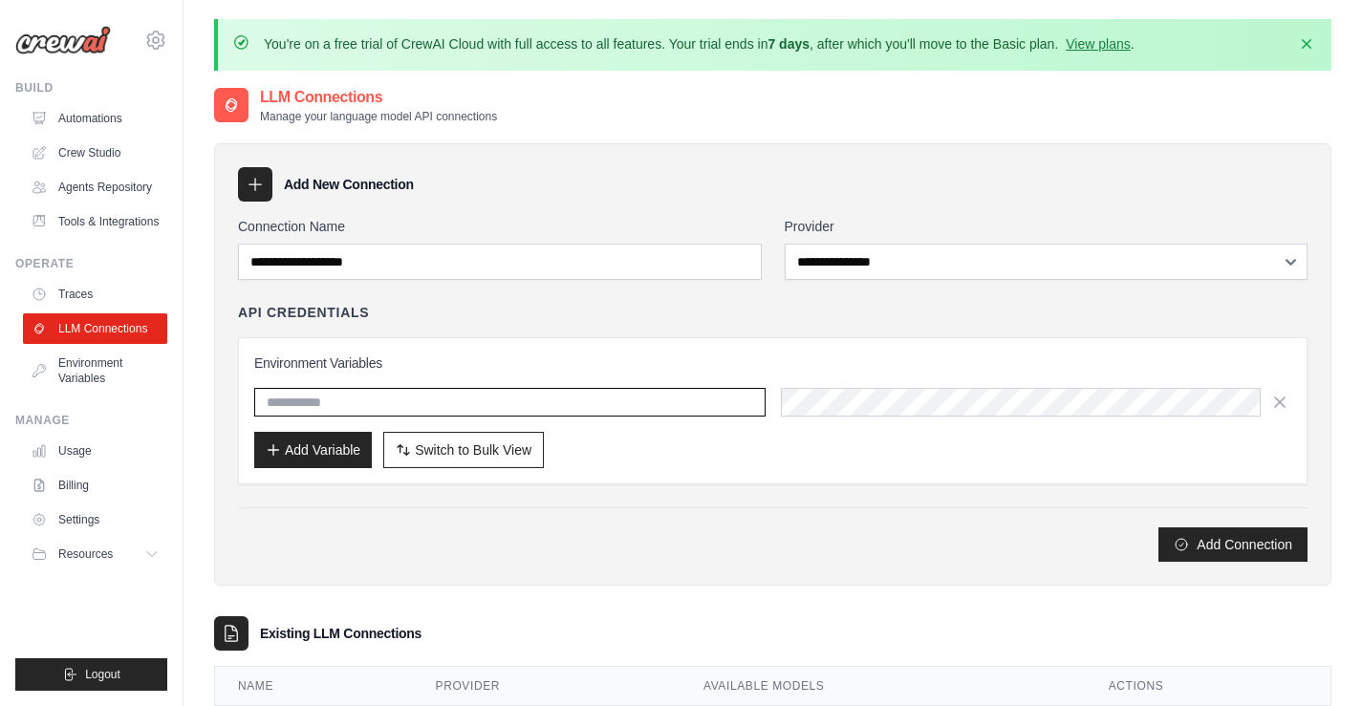
click at [352, 403] on input "text" at bounding box center [509, 402] width 511 height 29
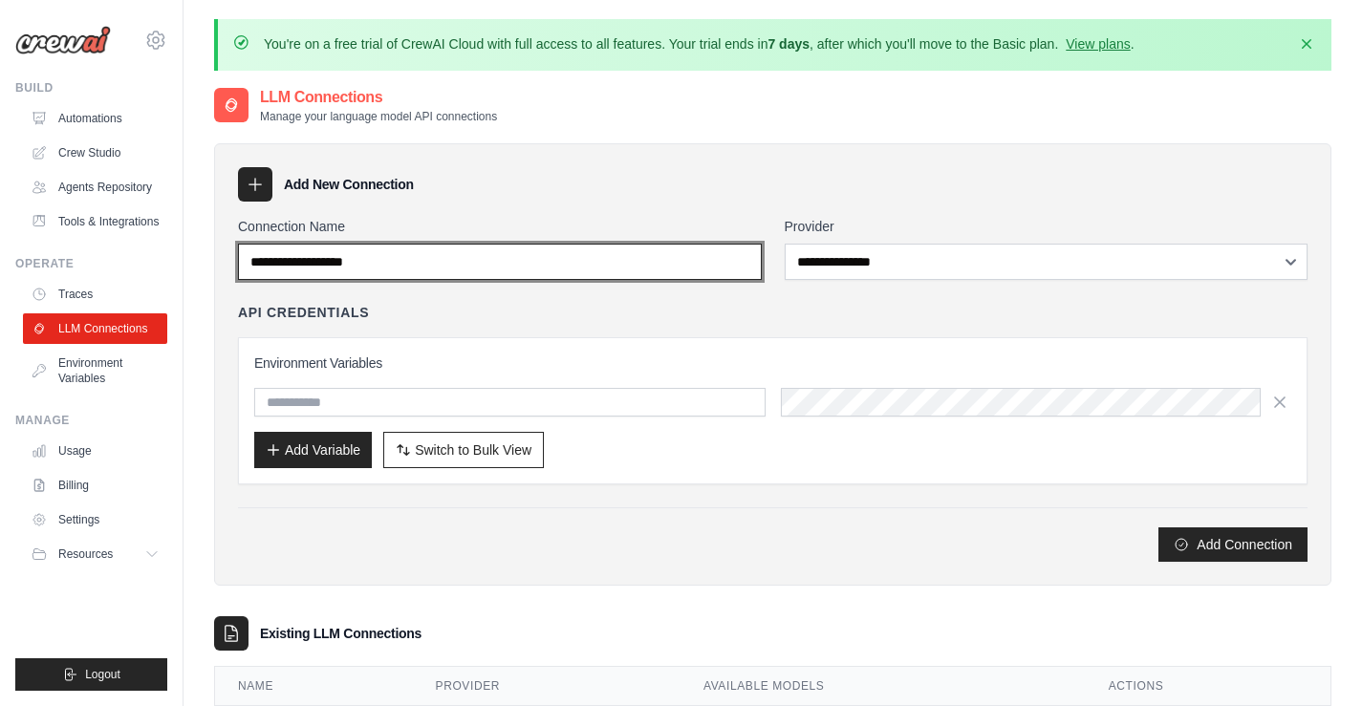
click at [540, 267] on input "Connection Name" at bounding box center [500, 262] width 524 height 36
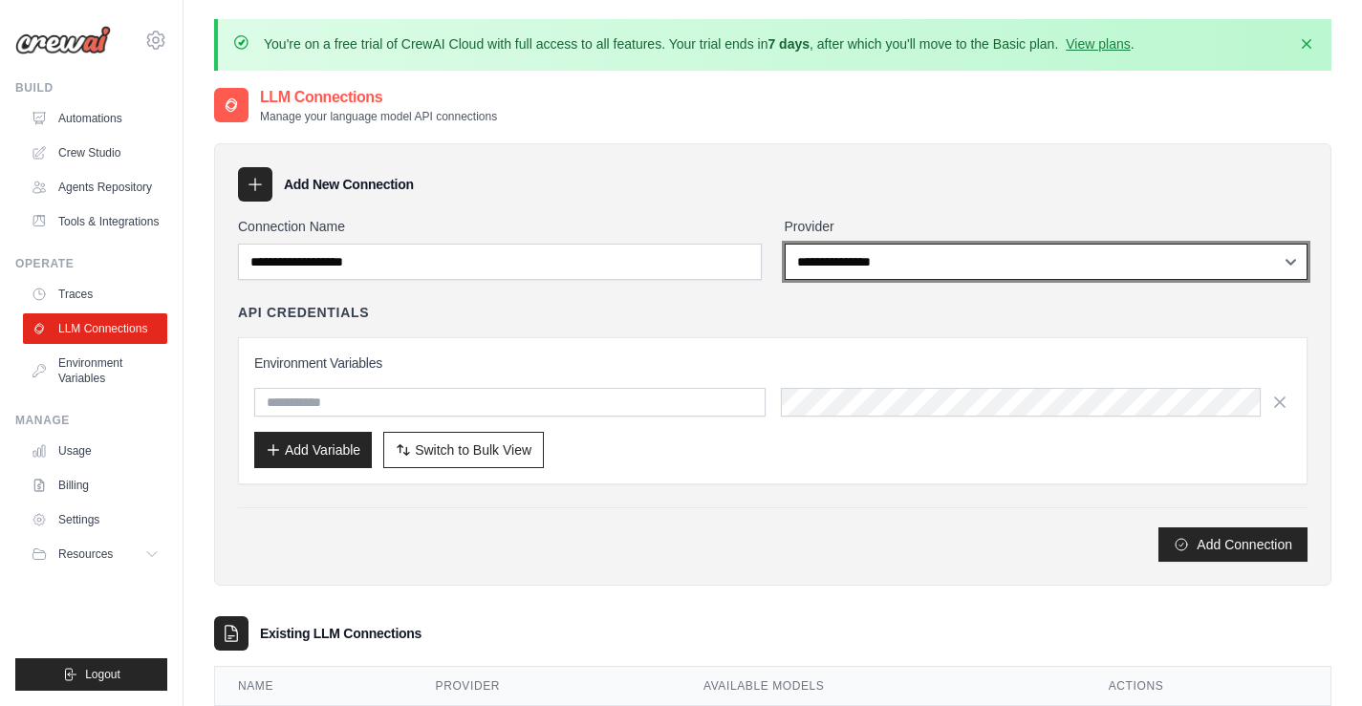
click at [868, 257] on select "**********" at bounding box center [1047, 262] width 524 height 36
select select "******"
click at [785, 244] on select "**********" at bounding box center [1047, 262] width 524 height 36
click at [867, 269] on select "**********" at bounding box center [1047, 262] width 524 height 36
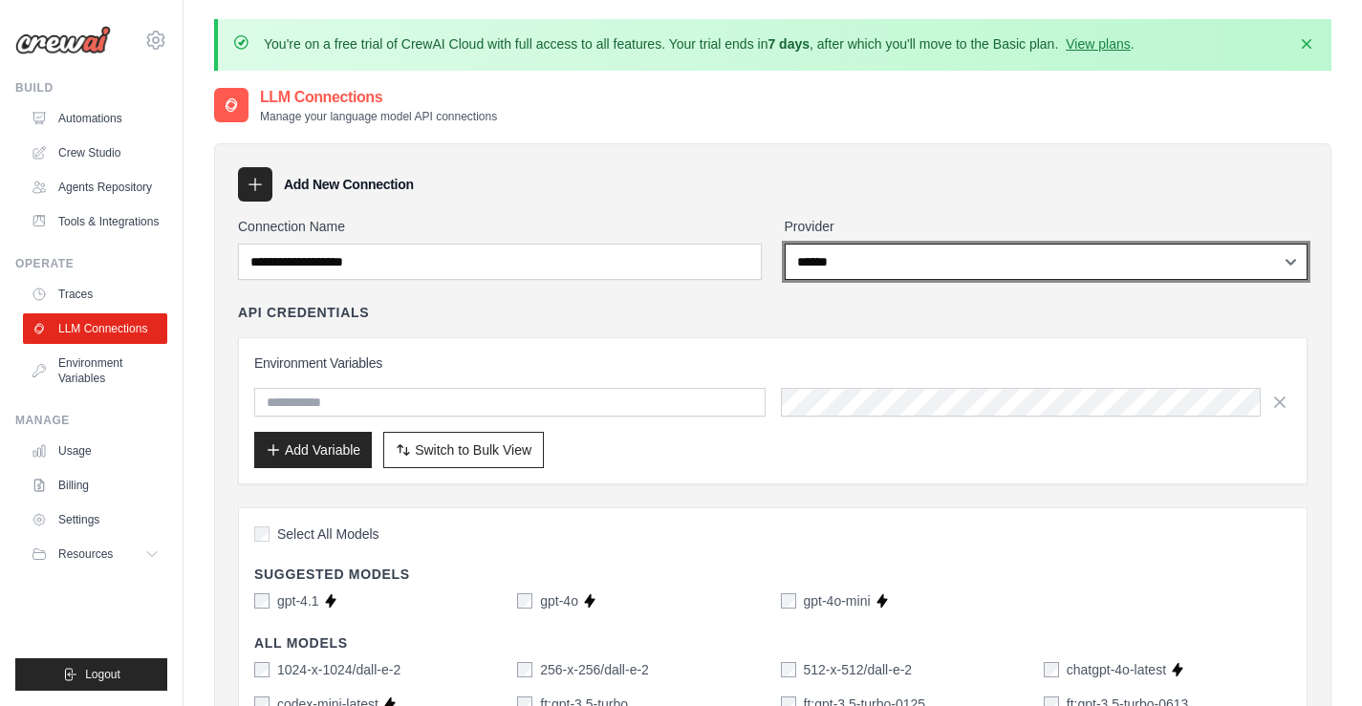
click at [785, 244] on select "**********" at bounding box center [1047, 262] width 524 height 36
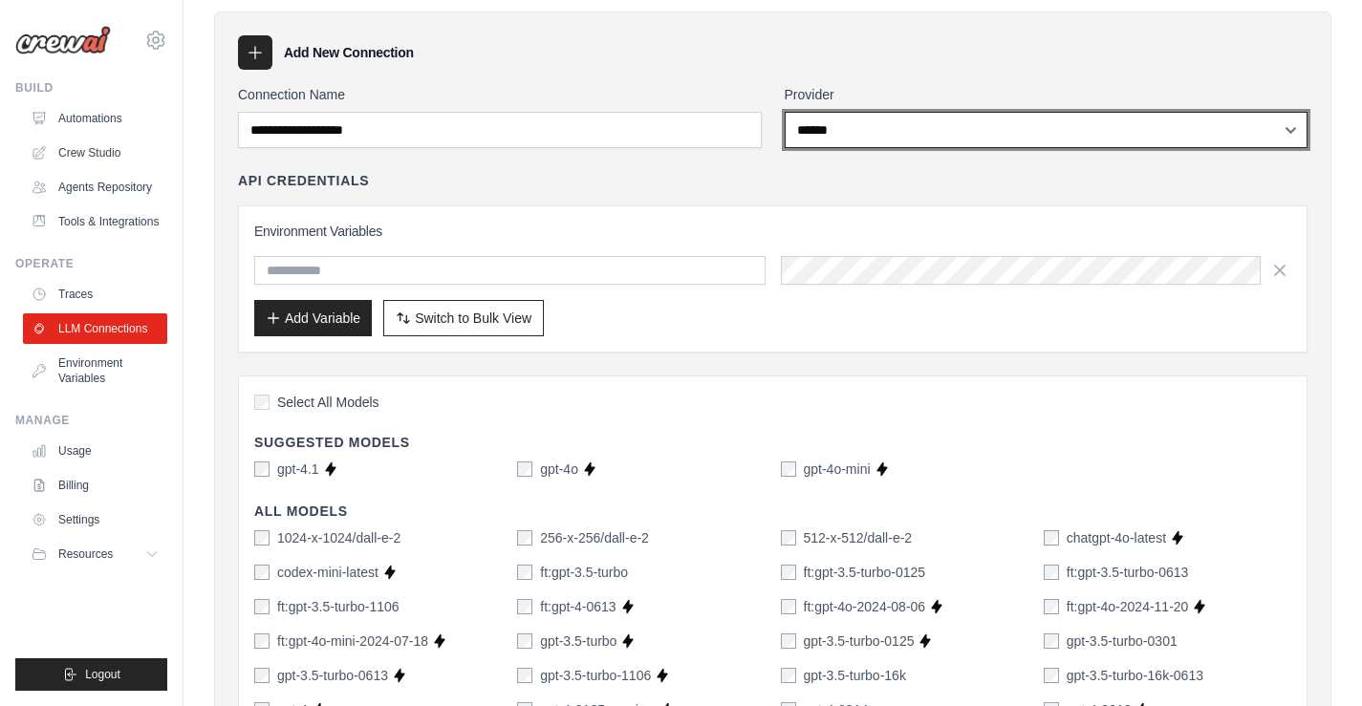
scroll to position [96, 0]
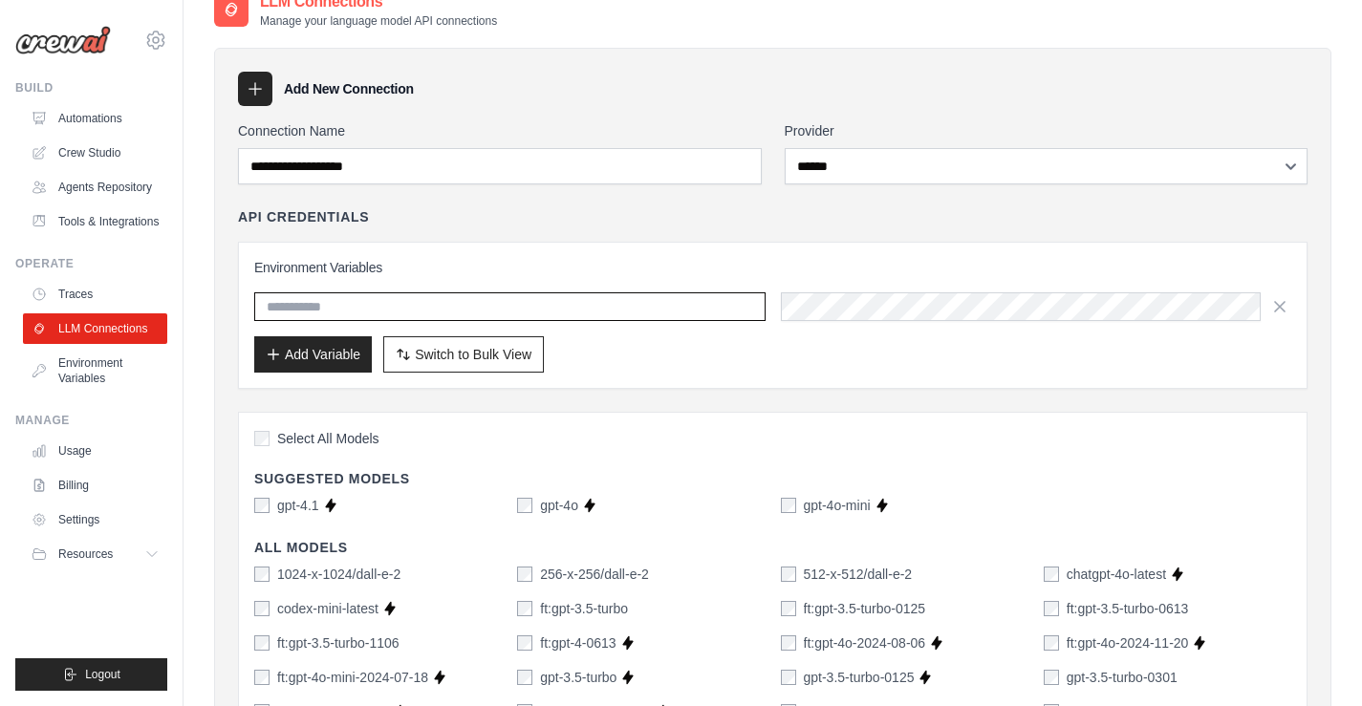
click at [709, 300] on input "text" at bounding box center [509, 306] width 511 height 29
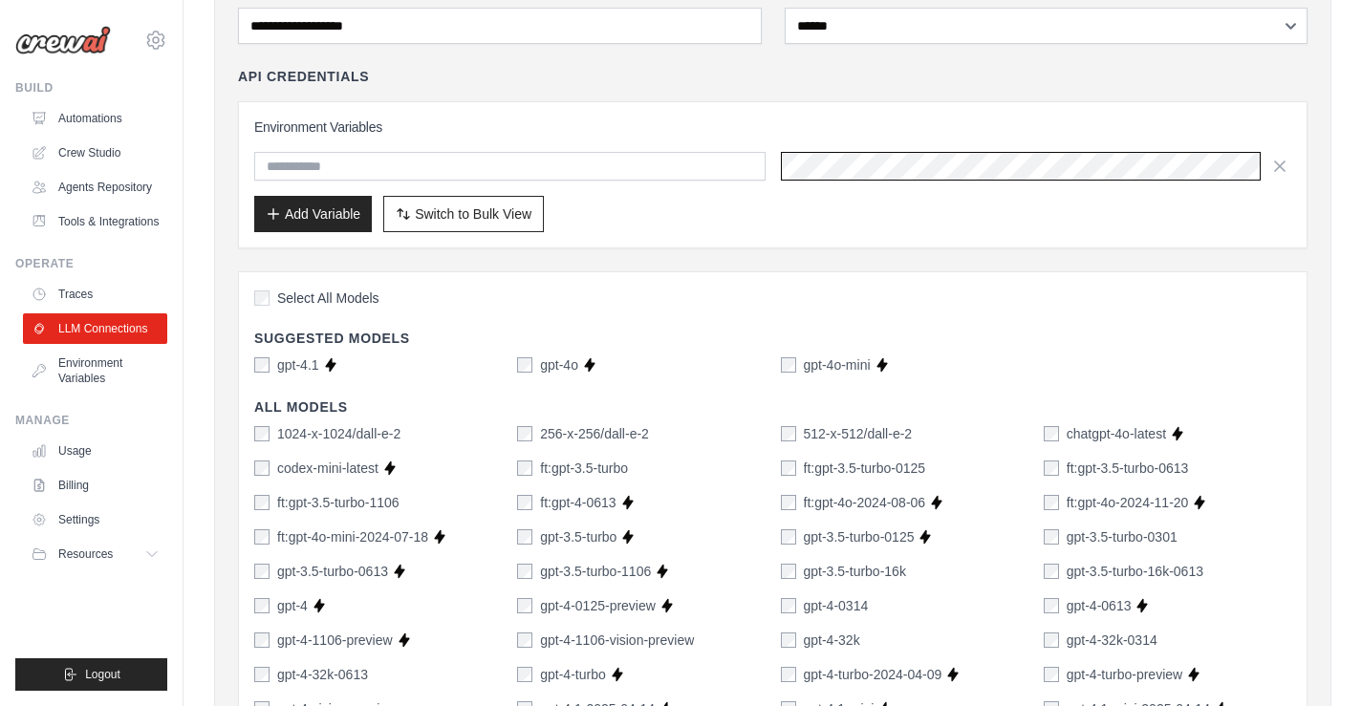
scroll to position [287, 0]
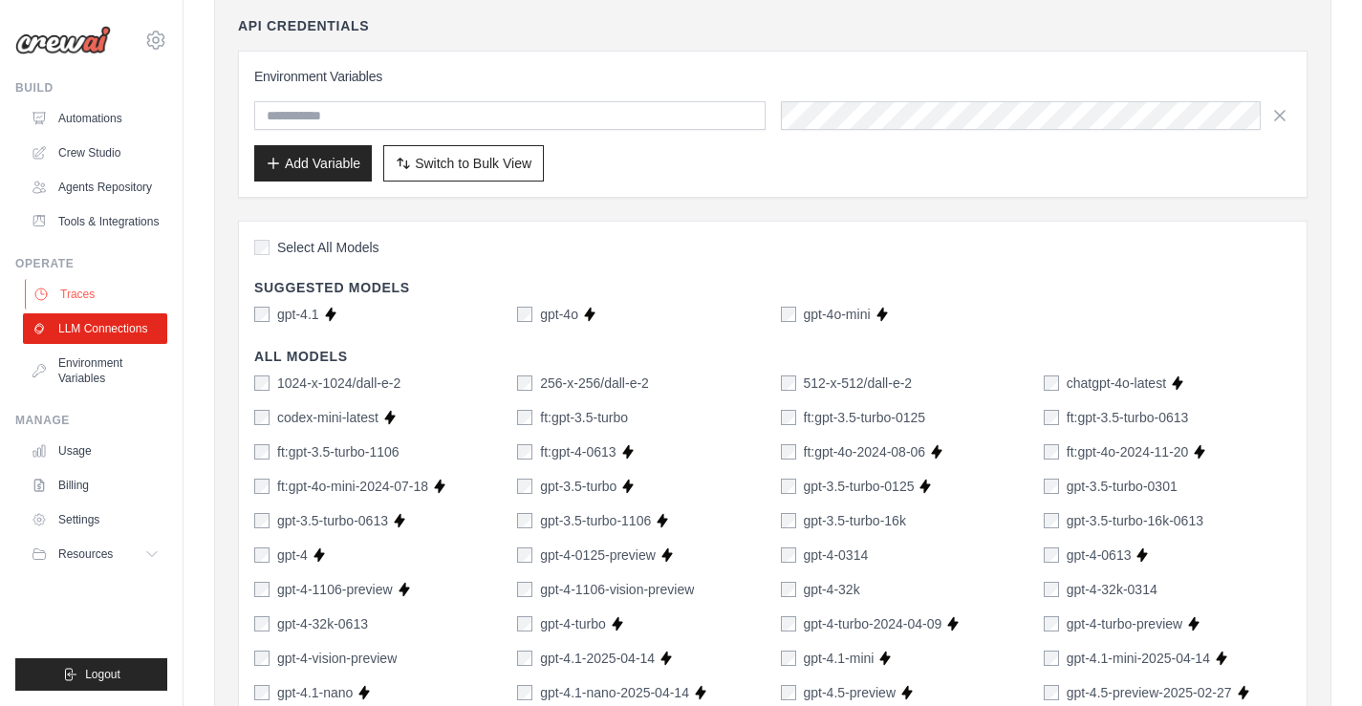
click at [84, 293] on link "Traces" at bounding box center [97, 294] width 144 height 31
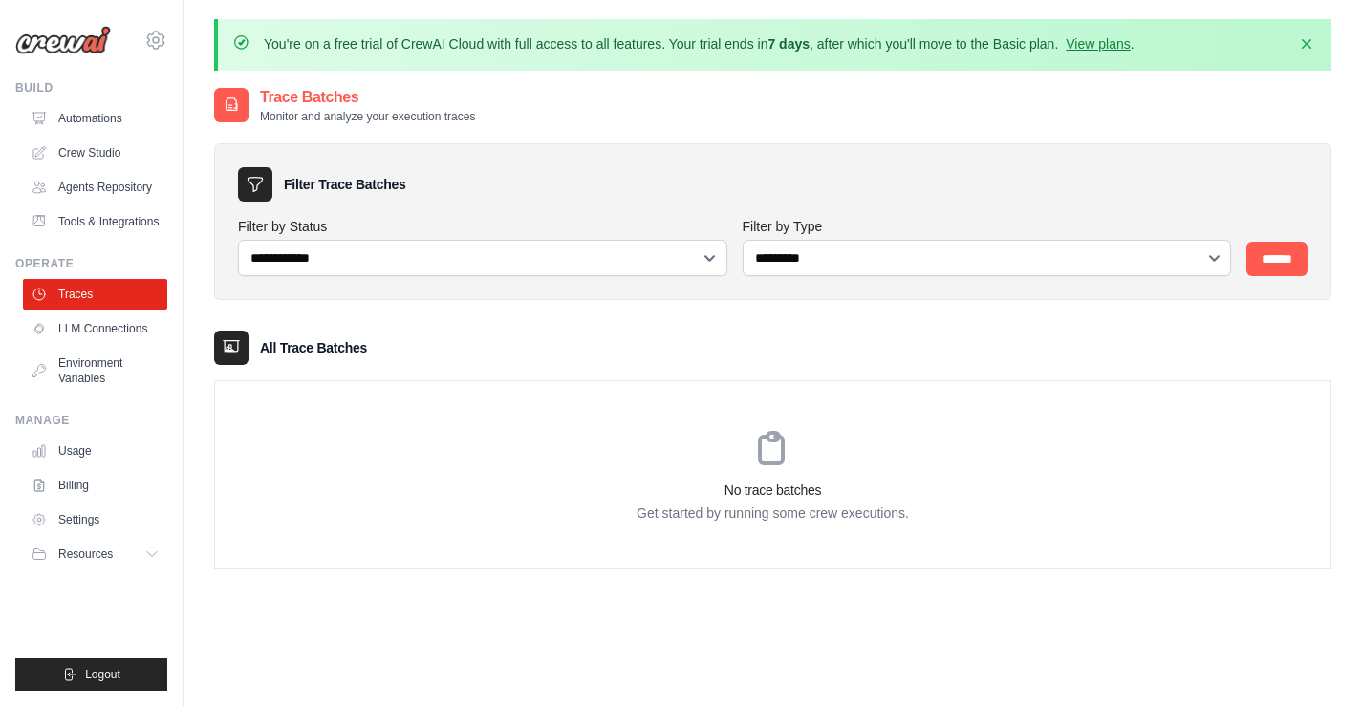
click at [737, 422] on div "No trace batches Get started by running some crew executions." at bounding box center [772, 474] width 1115 height 187
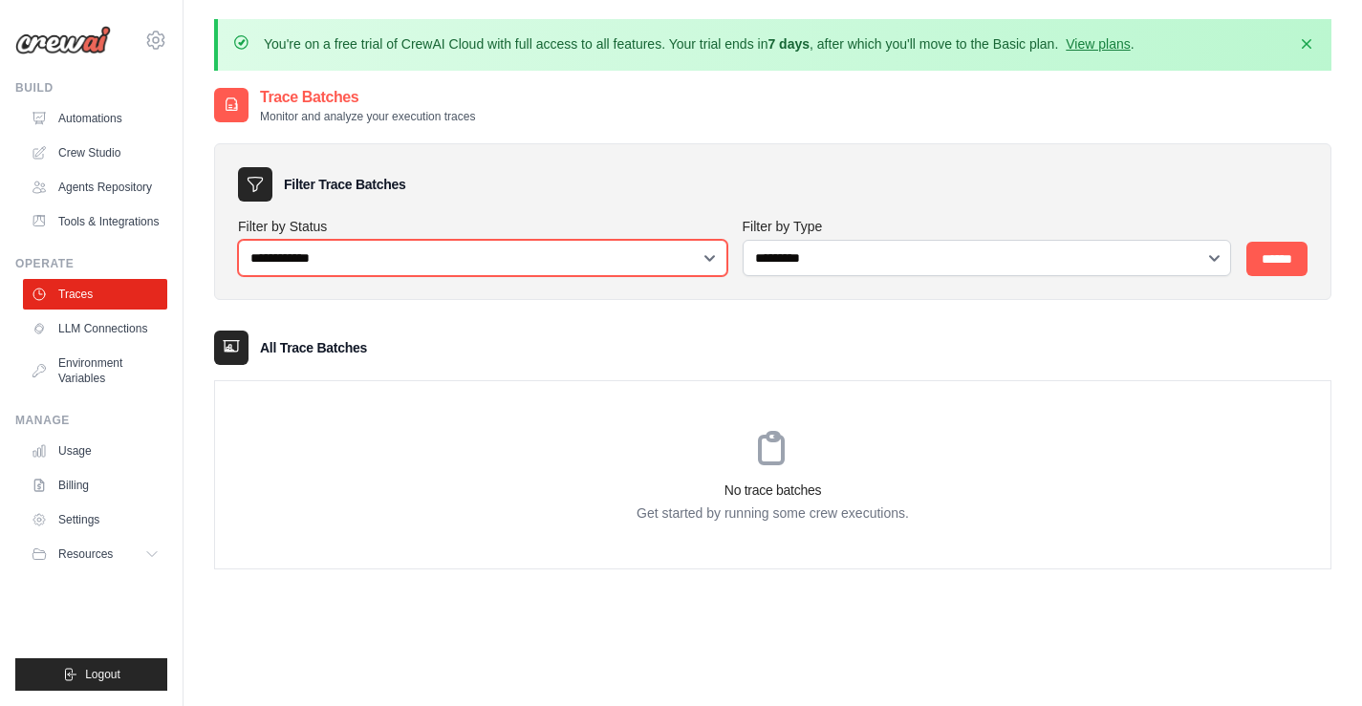
click at [350, 263] on select "**********" at bounding box center [482, 258] width 489 height 36
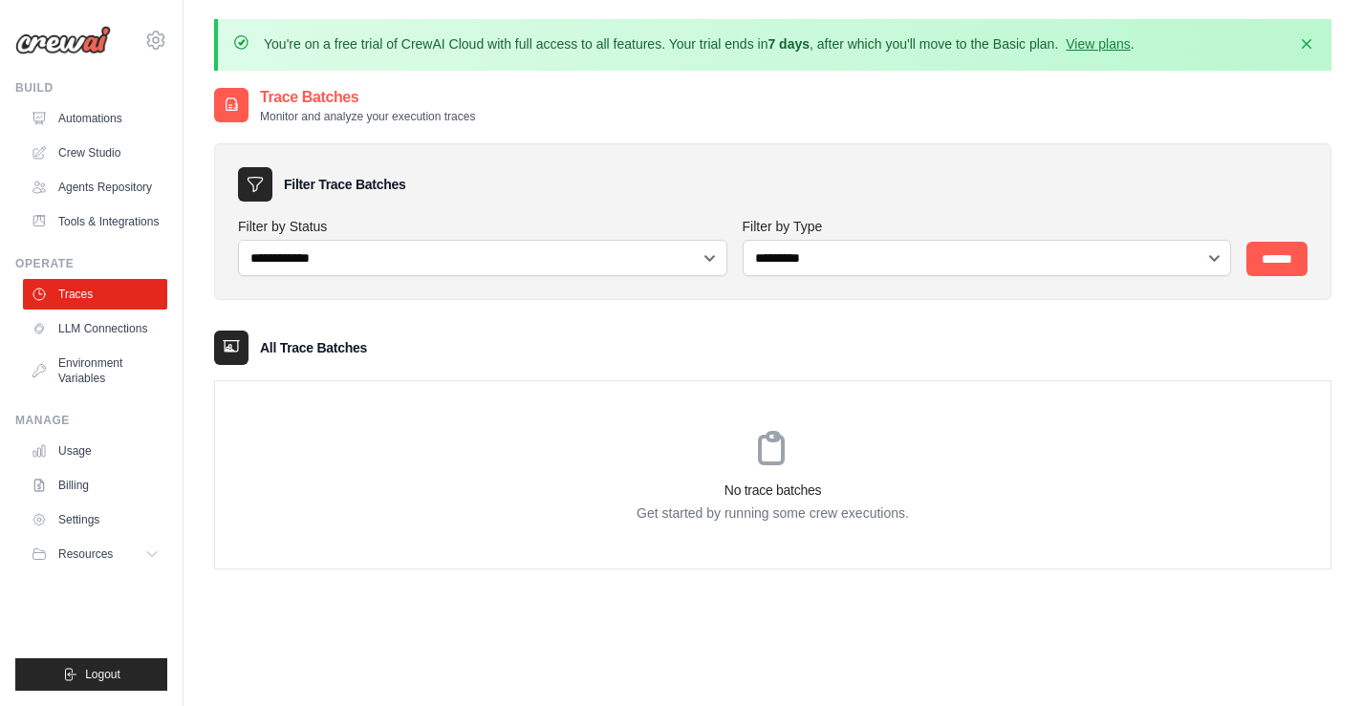
click at [235, 474] on div "No trace batches Get started by running some crew executions." at bounding box center [772, 474] width 1115 height 187
